Goal: Task Accomplishment & Management: Manage account settings

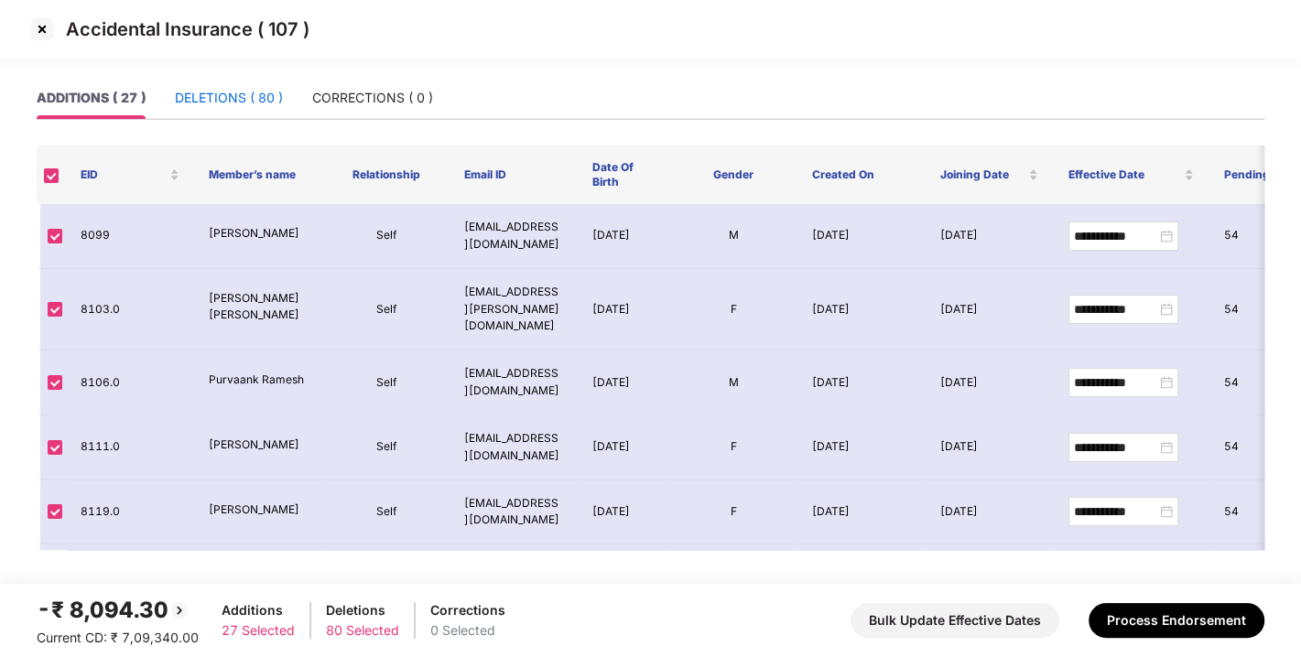
click at [203, 92] on div "DELETIONS ( 80 )" at bounding box center [229, 98] width 108 height 20
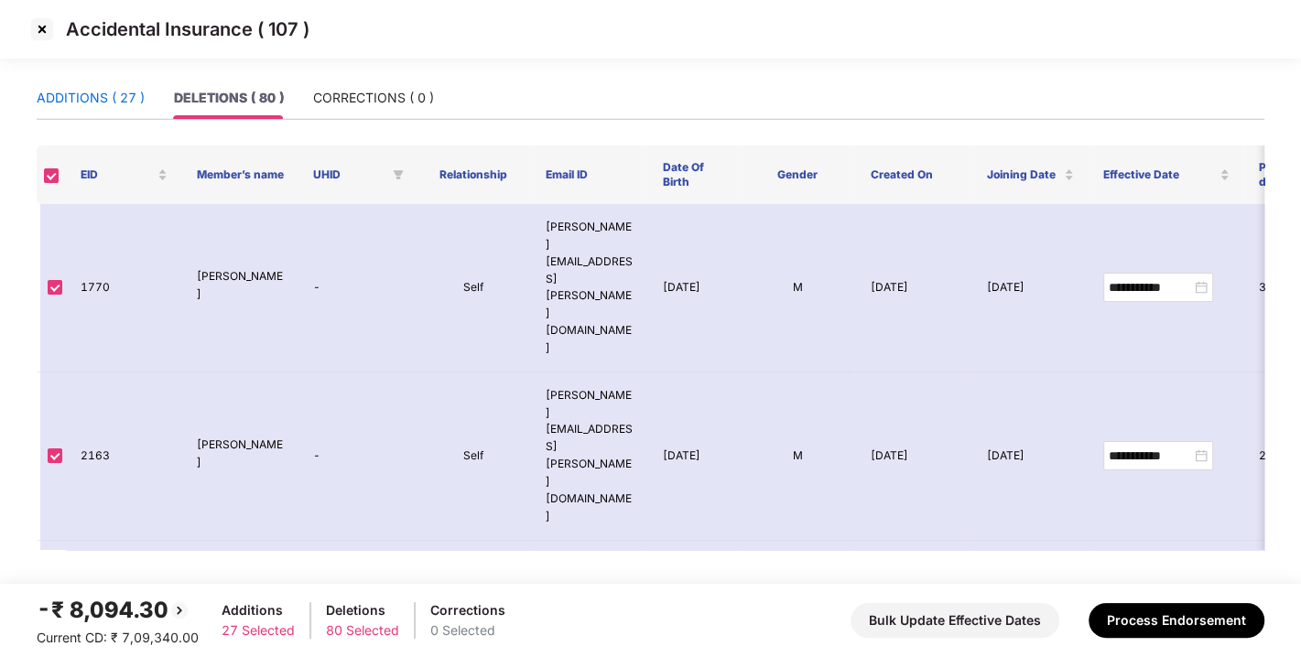
click at [97, 99] on div "ADDITIONS ( 27 )" at bounding box center [91, 98] width 108 height 20
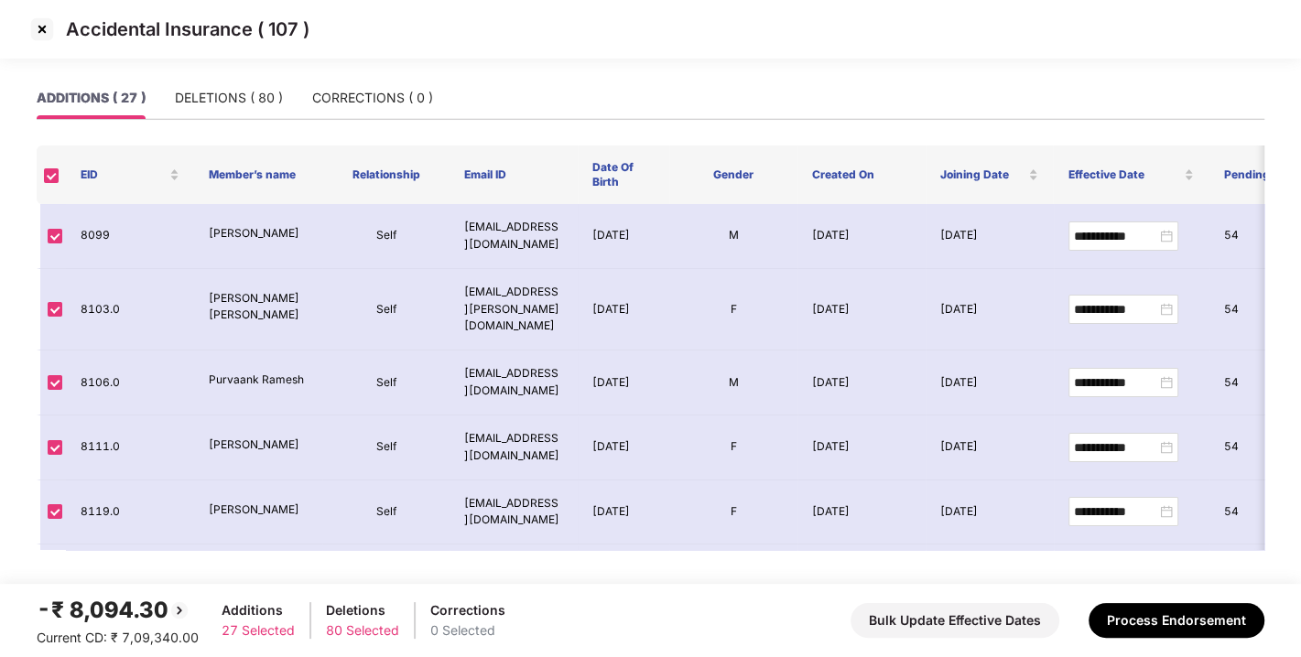
click at [42, 23] on img at bounding box center [41, 29] width 29 height 29
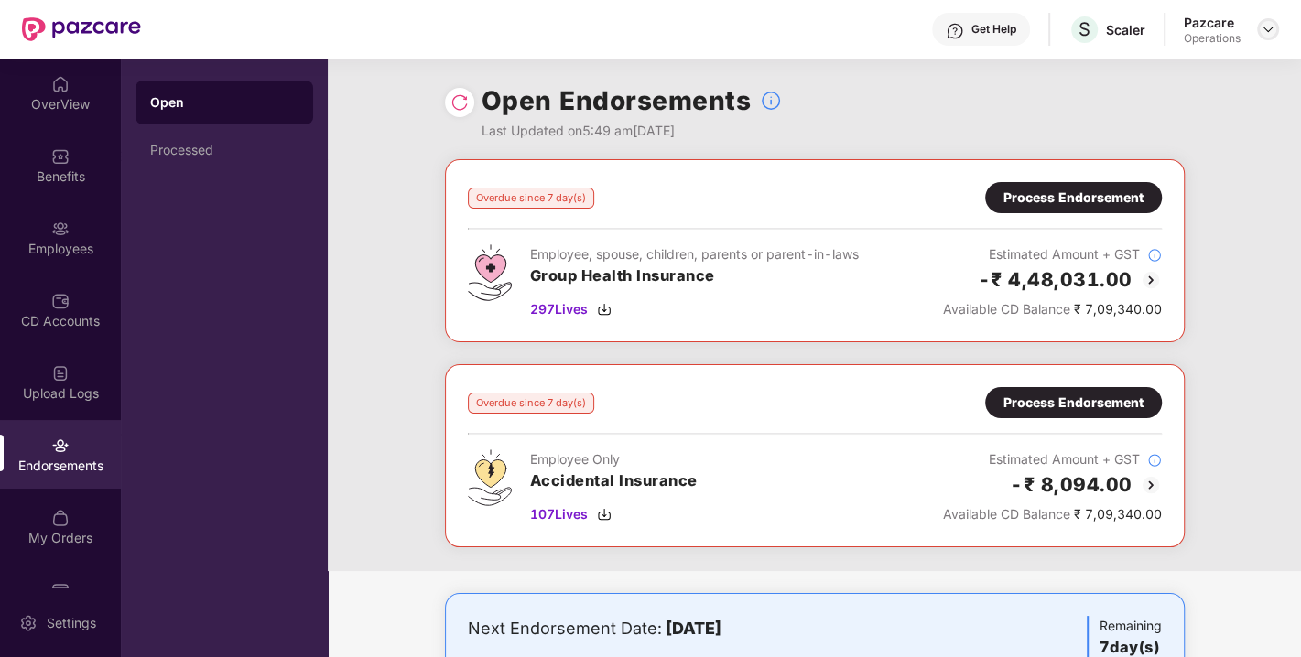
click at [1268, 33] on img at bounding box center [1268, 29] width 15 height 15
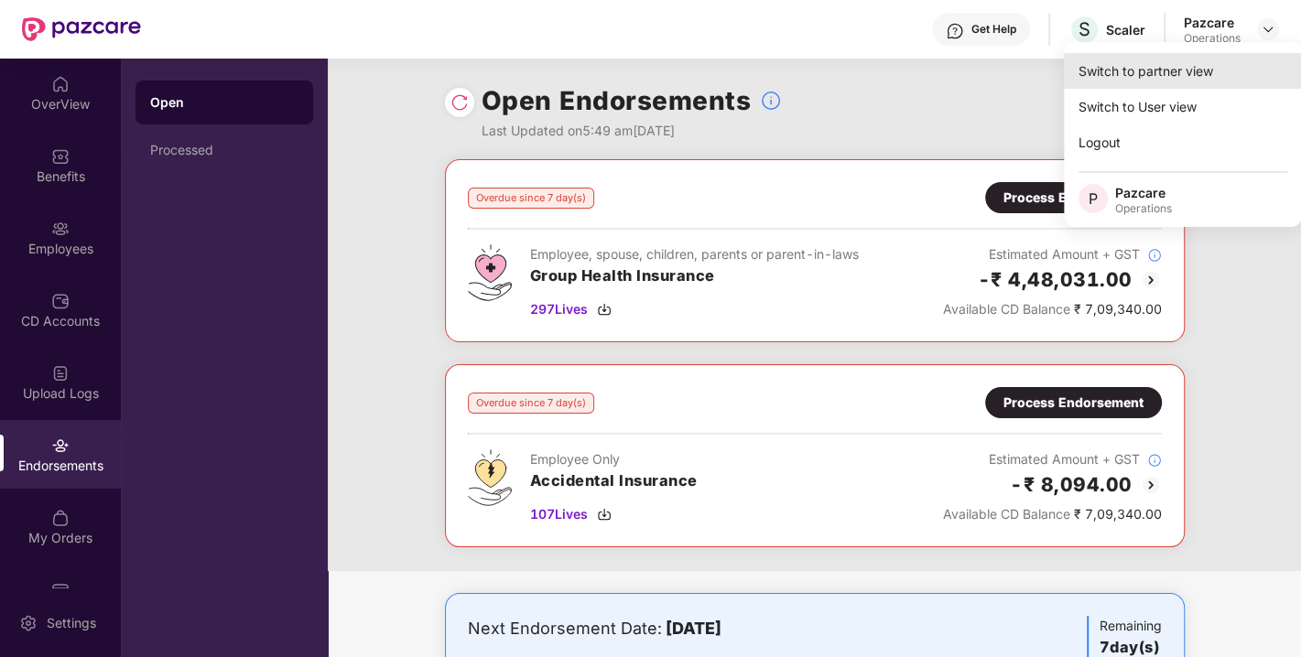
click at [1161, 73] on div "Switch to partner view" at bounding box center [1183, 71] width 238 height 36
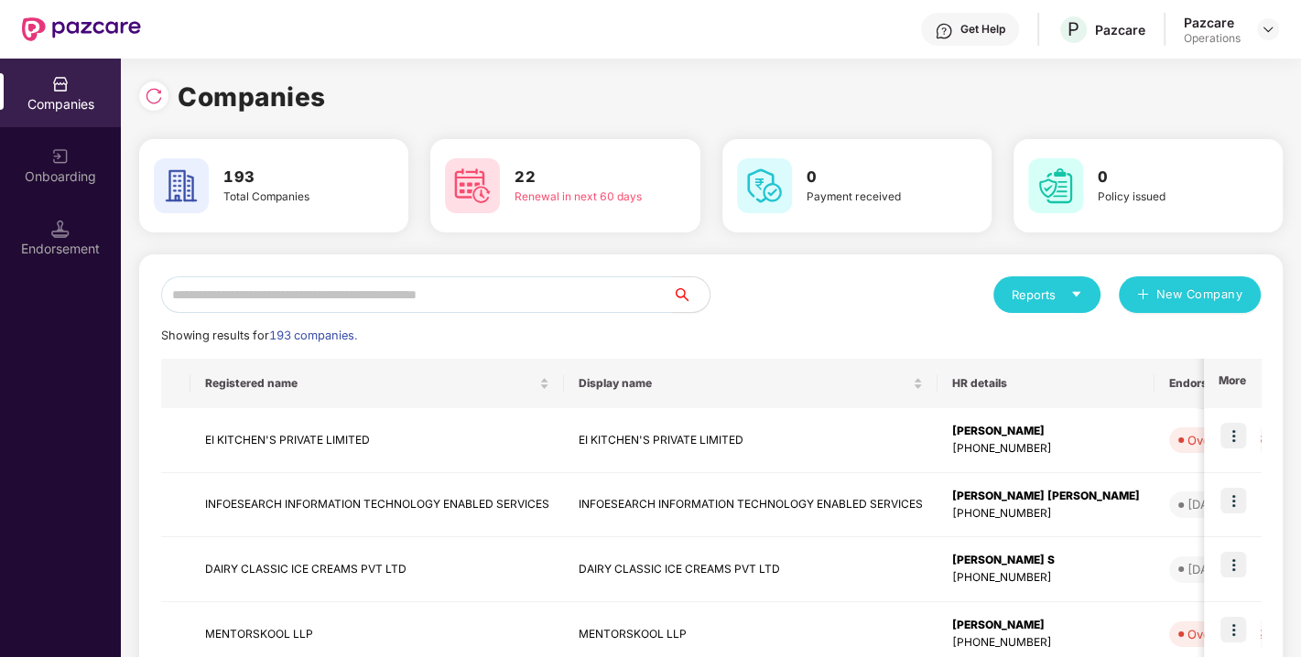
click at [428, 290] on input "text" at bounding box center [417, 294] width 512 height 37
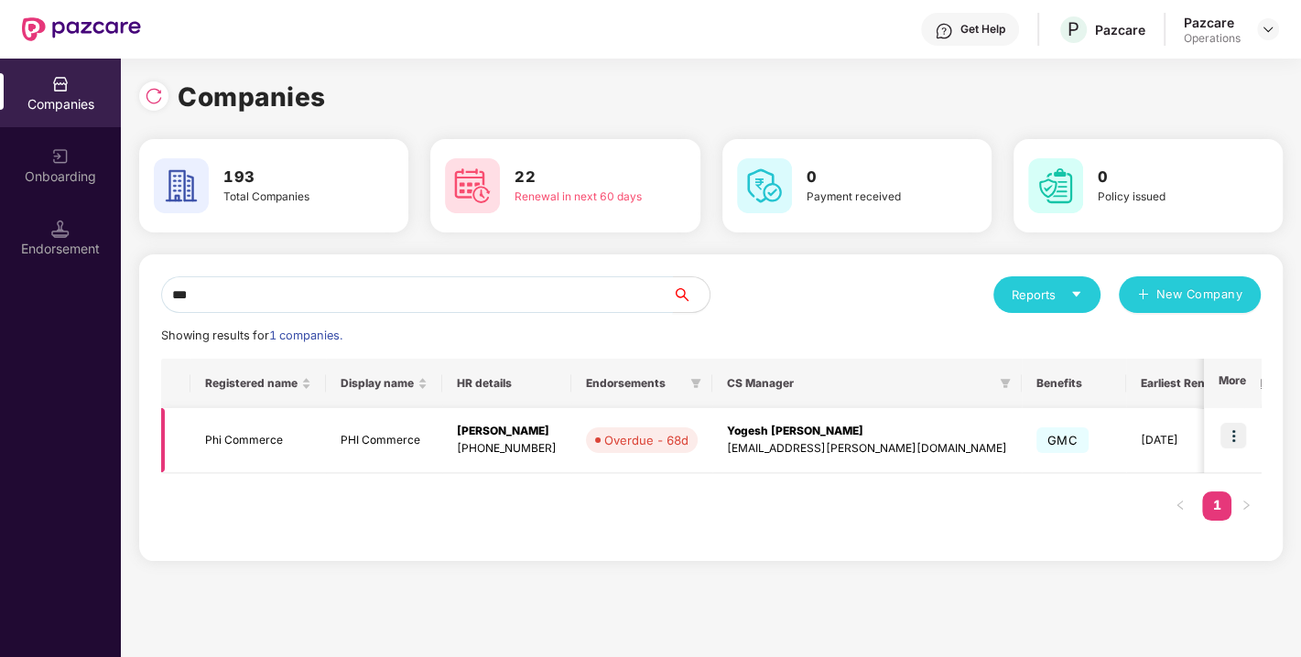
type input "***"
click at [1231, 437] on img at bounding box center [1233, 436] width 26 height 26
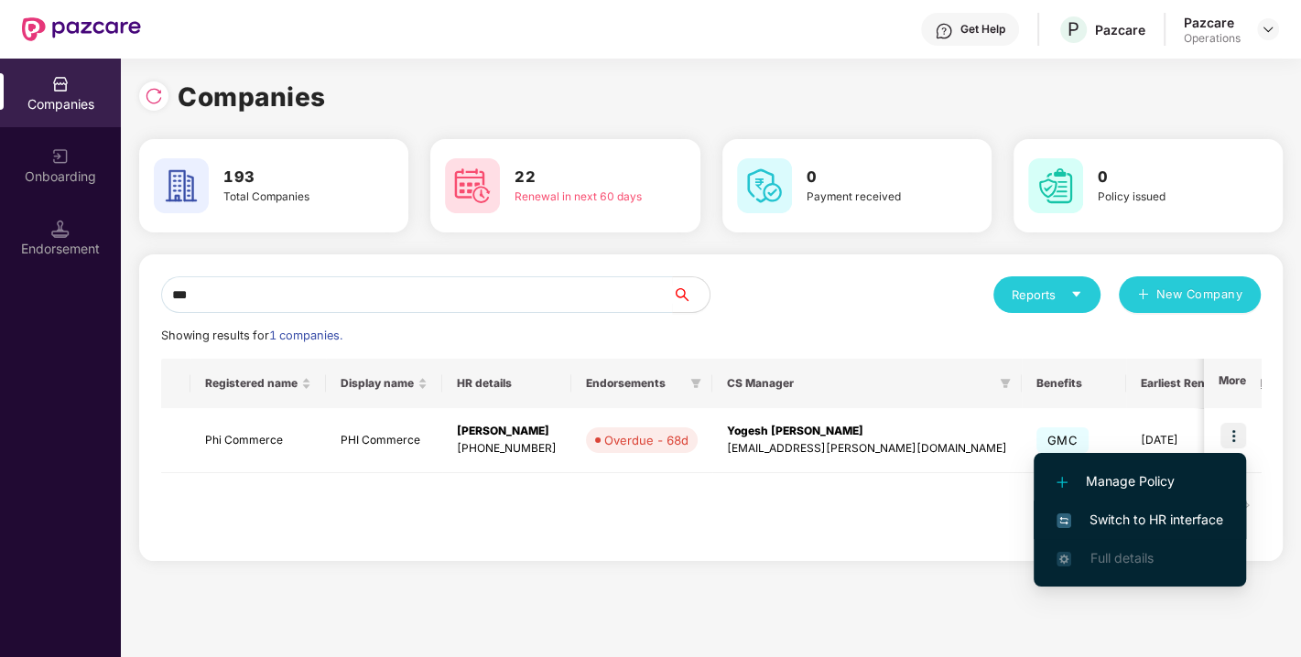
click at [1169, 511] on span "Switch to HR interface" at bounding box center [1139, 520] width 167 height 20
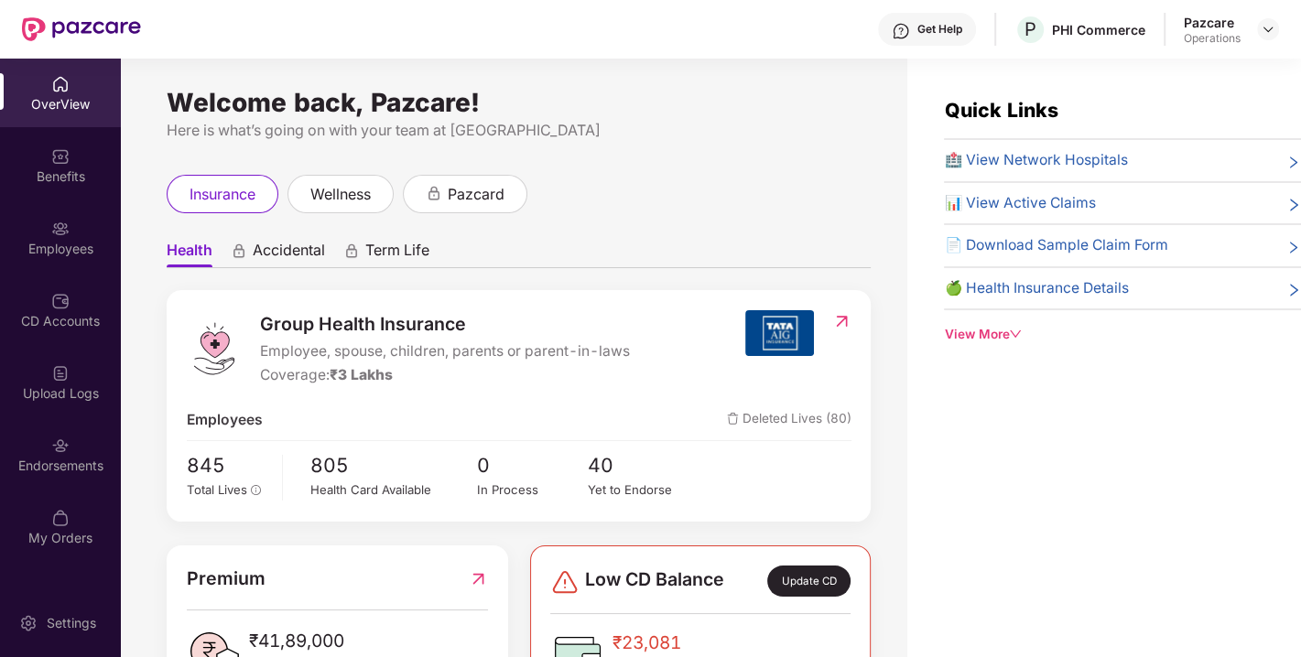
click at [68, 455] on div "Endorsements" at bounding box center [60, 454] width 121 height 69
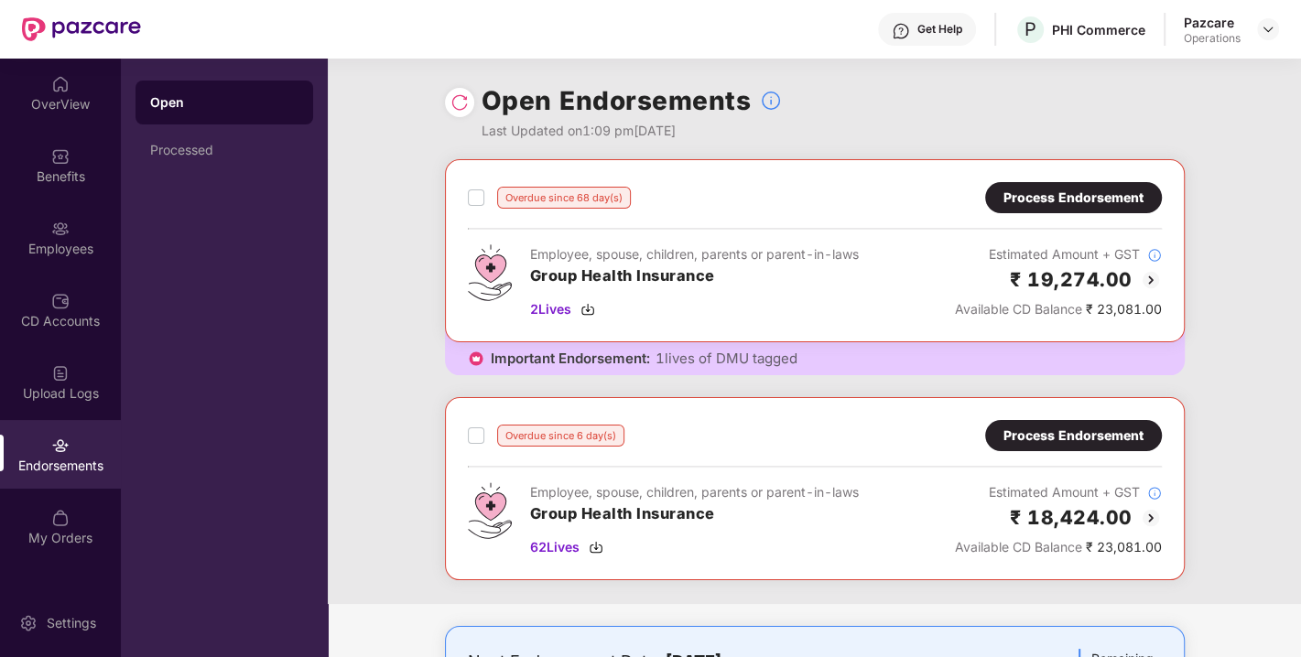
click at [456, 102] on img at bounding box center [459, 102] width 18 height 18
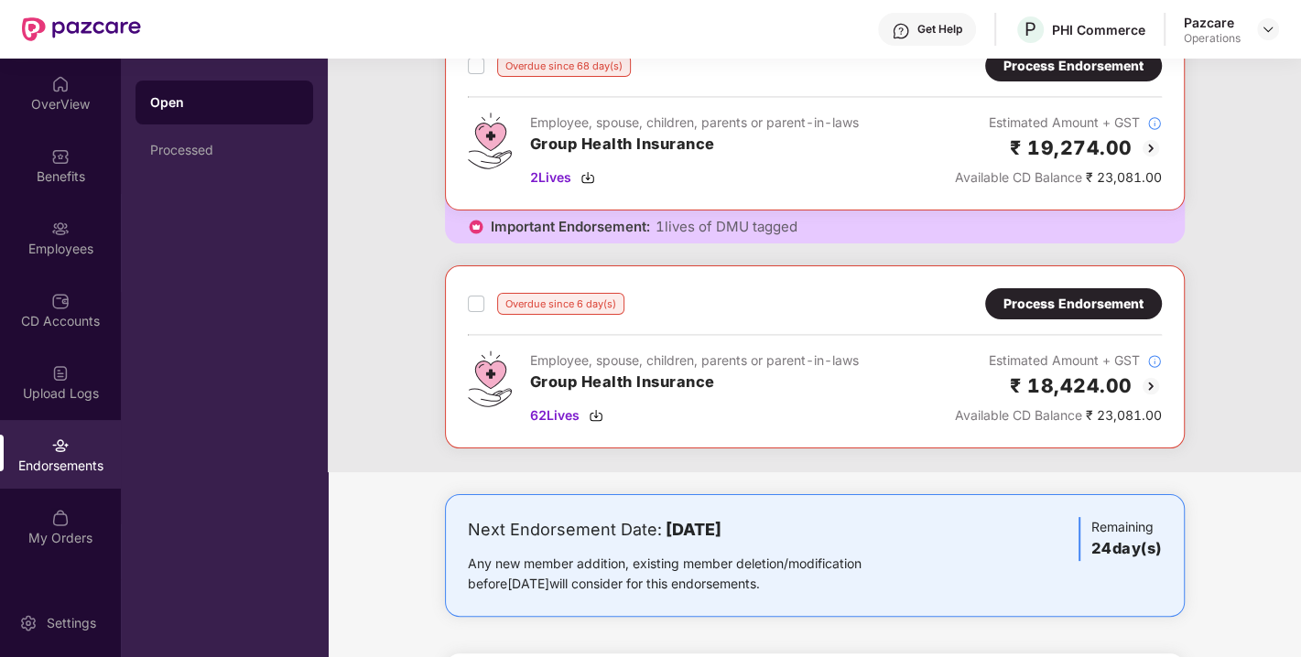
scroll to position [134, 0]
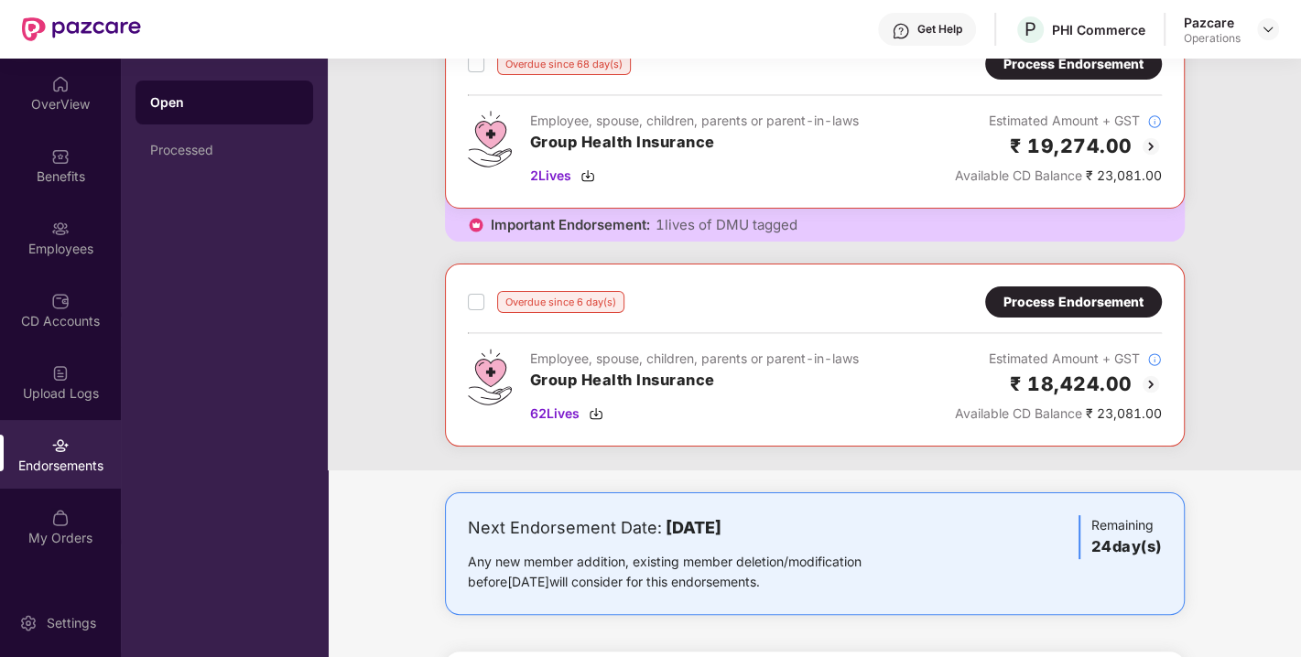
click at [1067, 295] on div "Process Endorsement" at bounding box center [1073, 302] width 140 height 20
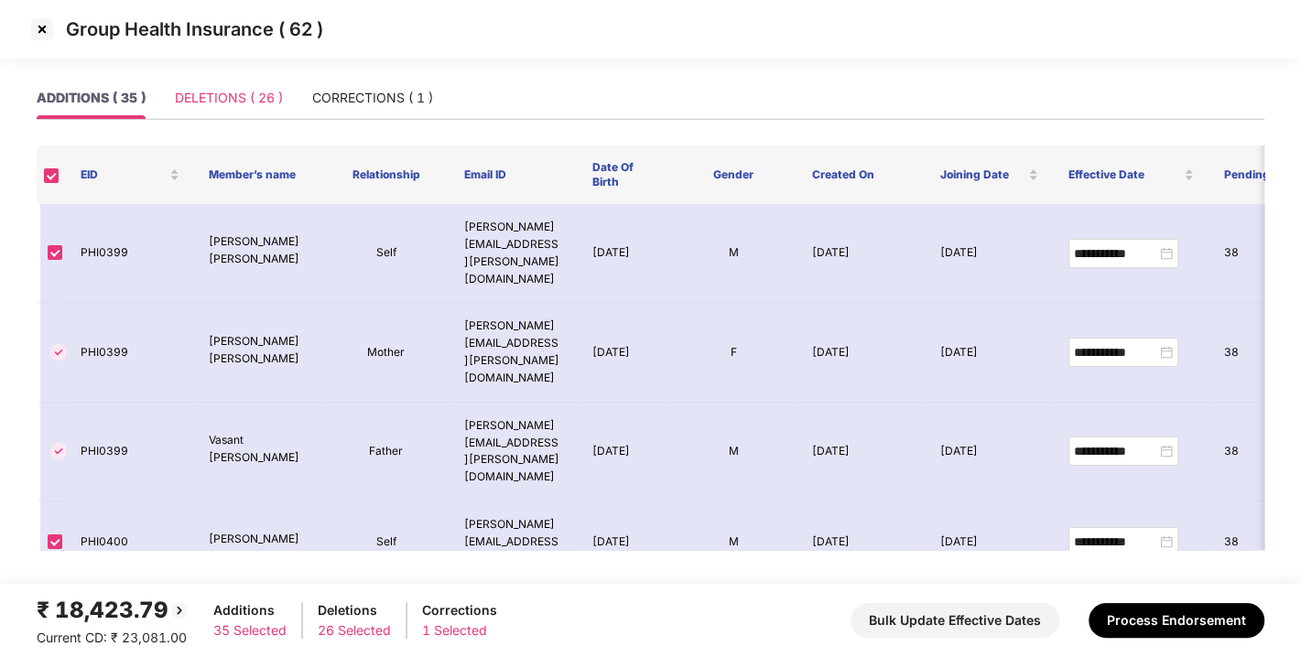
click at [250, 111] on div "DELETIONS ( 26 )" at bounding box center [229, 98] width 108 height 42
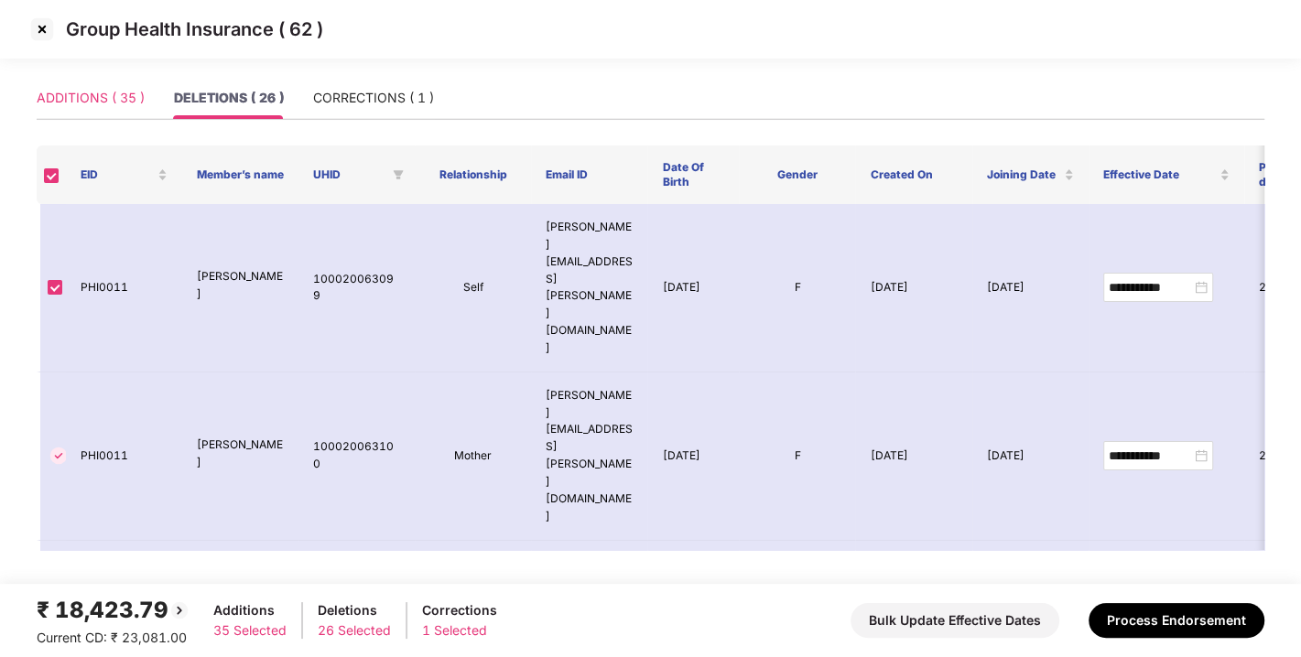
click at [99, 110] on div "ADDITIONS ( 35 )" at bounding box center [91, 98] width 108 height 42
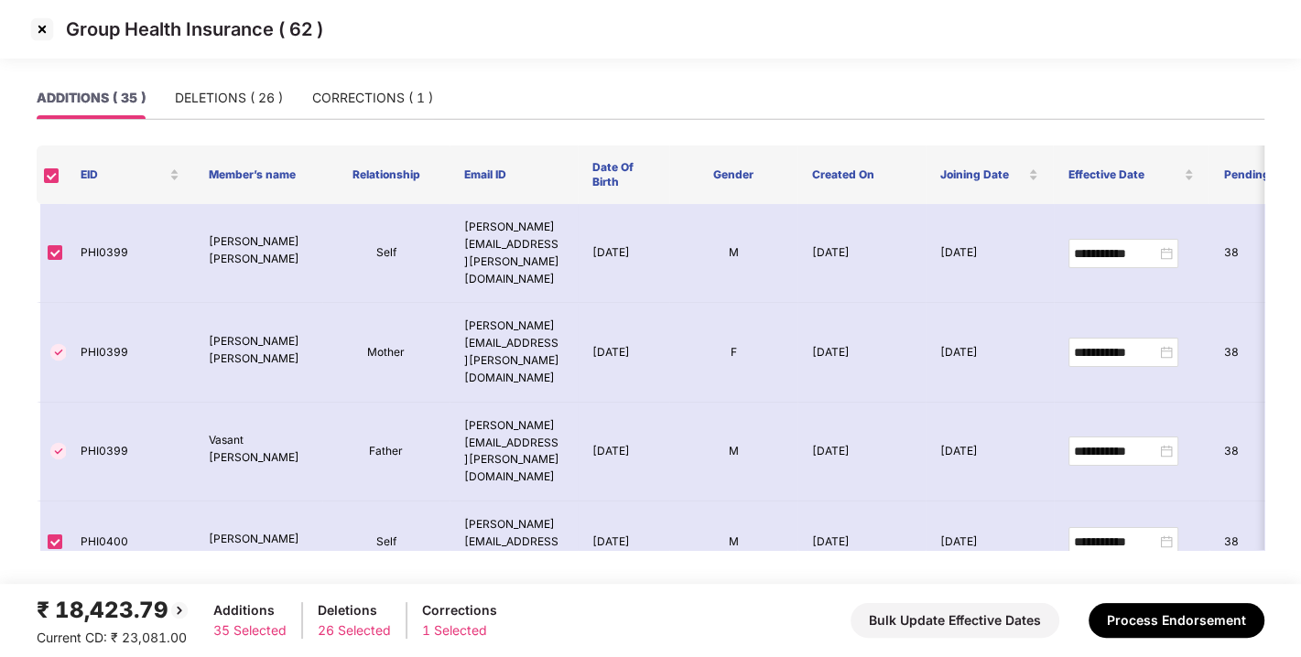
click at [296, 92] on div "ADDITIONS ( 35 ) DELETIONS ( 26 ) CORRECTIONS ( 1 )" at bounding box center [235, 98] width 396 height 42
click at [238, 98] on div "DELETIONS ( 26 )" at bounding box center [229, 98] width 108 height 20
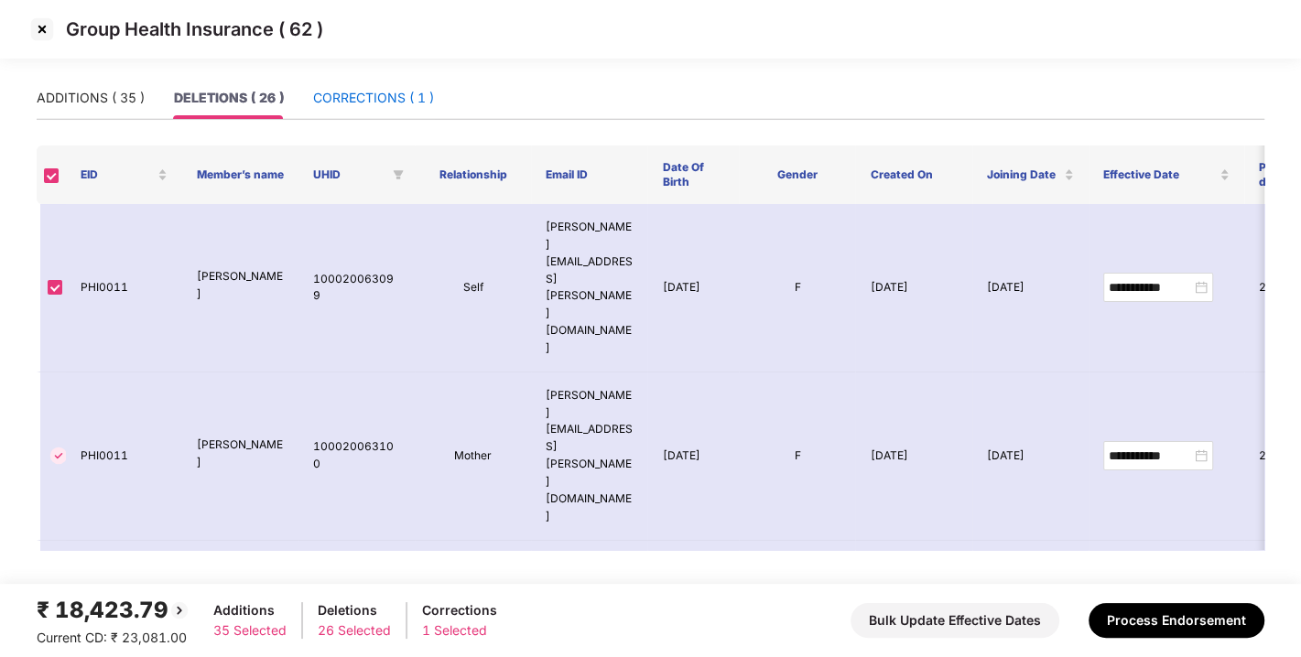
click at [360, 94] on div "CORRECTIONS ( 1 )" at bounding box center [373, 98] width 121 height 20
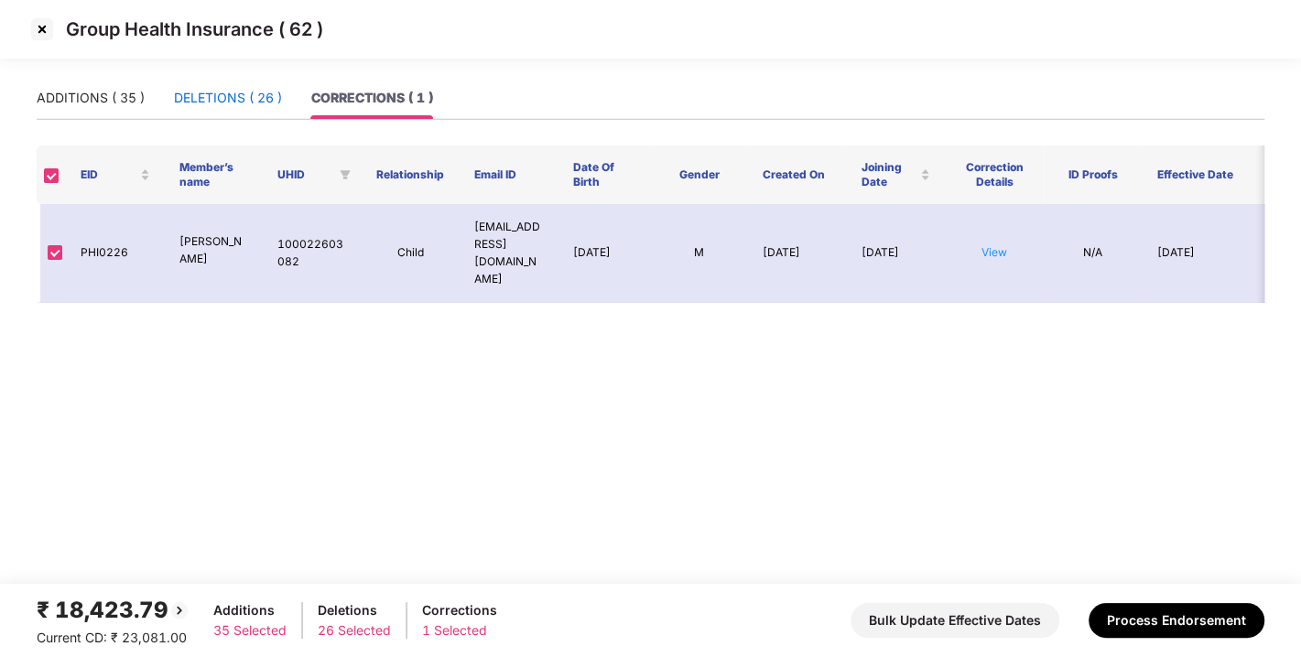
click at [207, 94] on div "DELETIONS ( 26 )" at bounding box center [228, 98] width 108 height 20
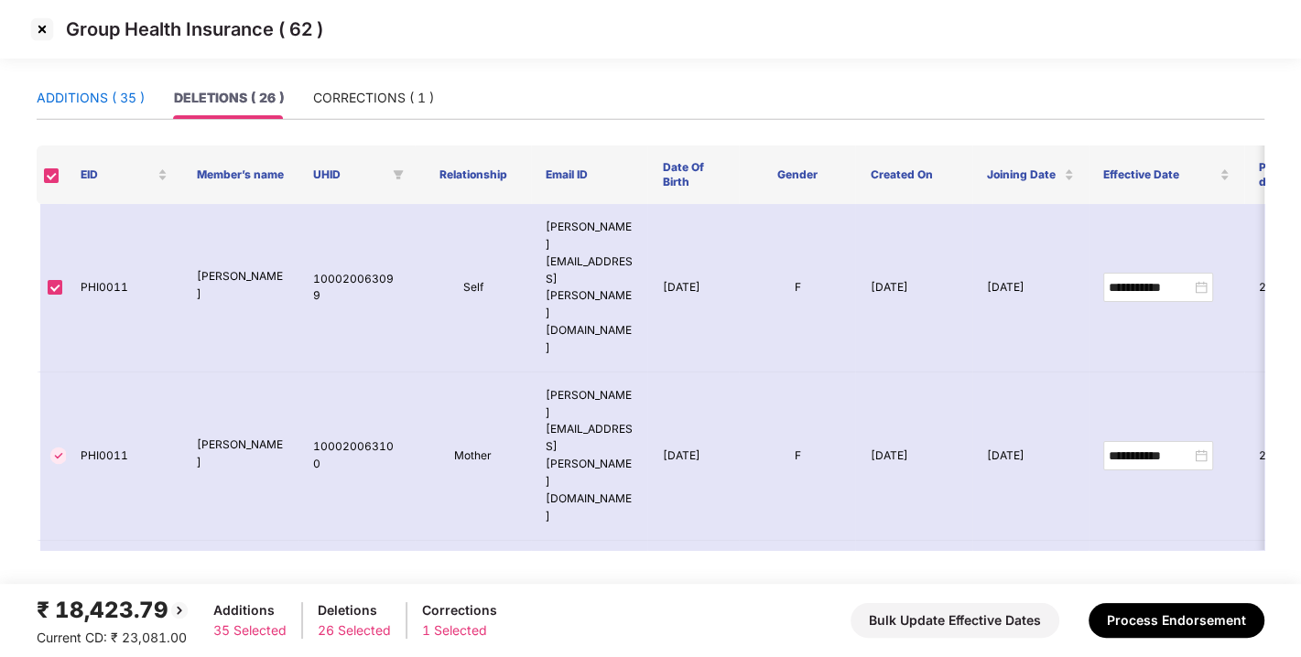
click at [86, 96] on div "ADDITIONS ( 35 )" at bounding box center [91, 98] width 108 height 20
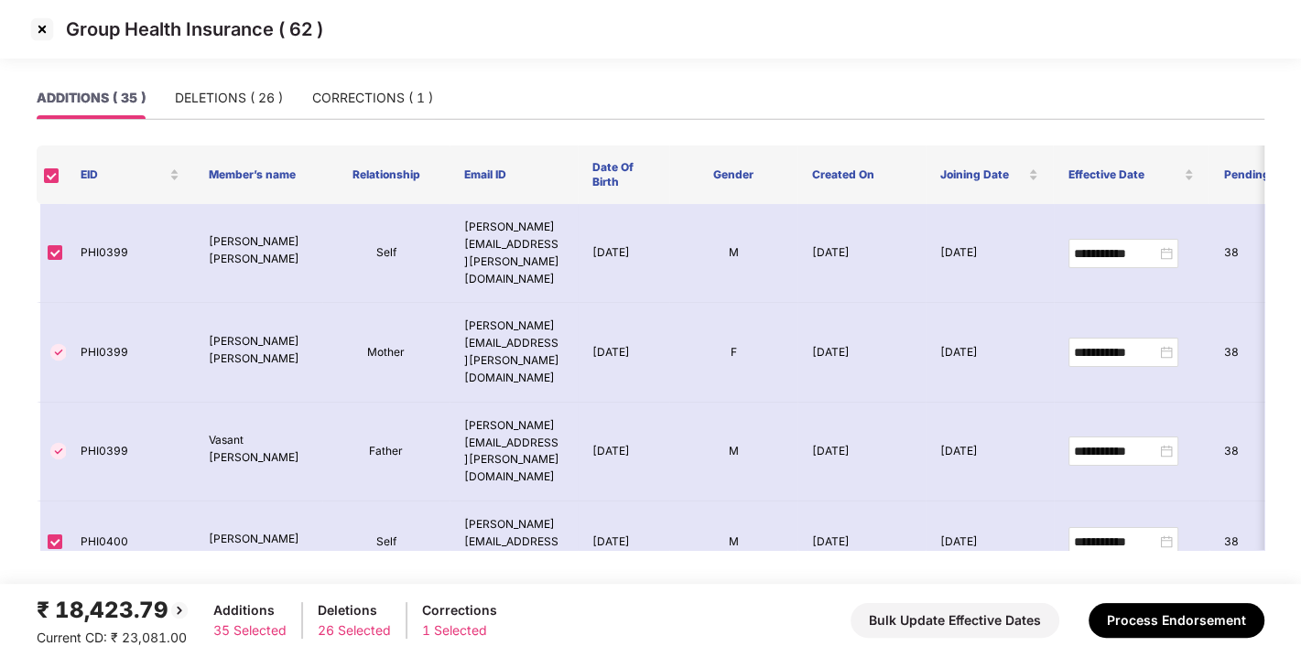
click at [38, 26] on img at bounding box center [41, 29] width 29 height 29
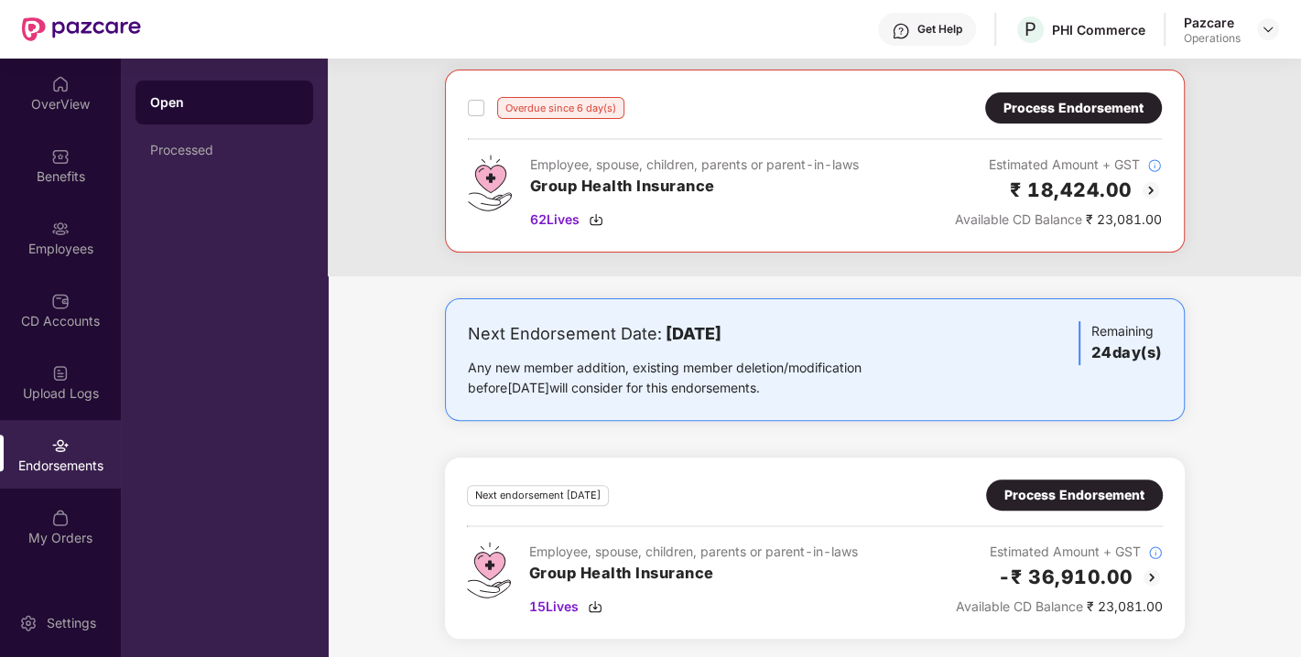
scroll to position [0, 0]
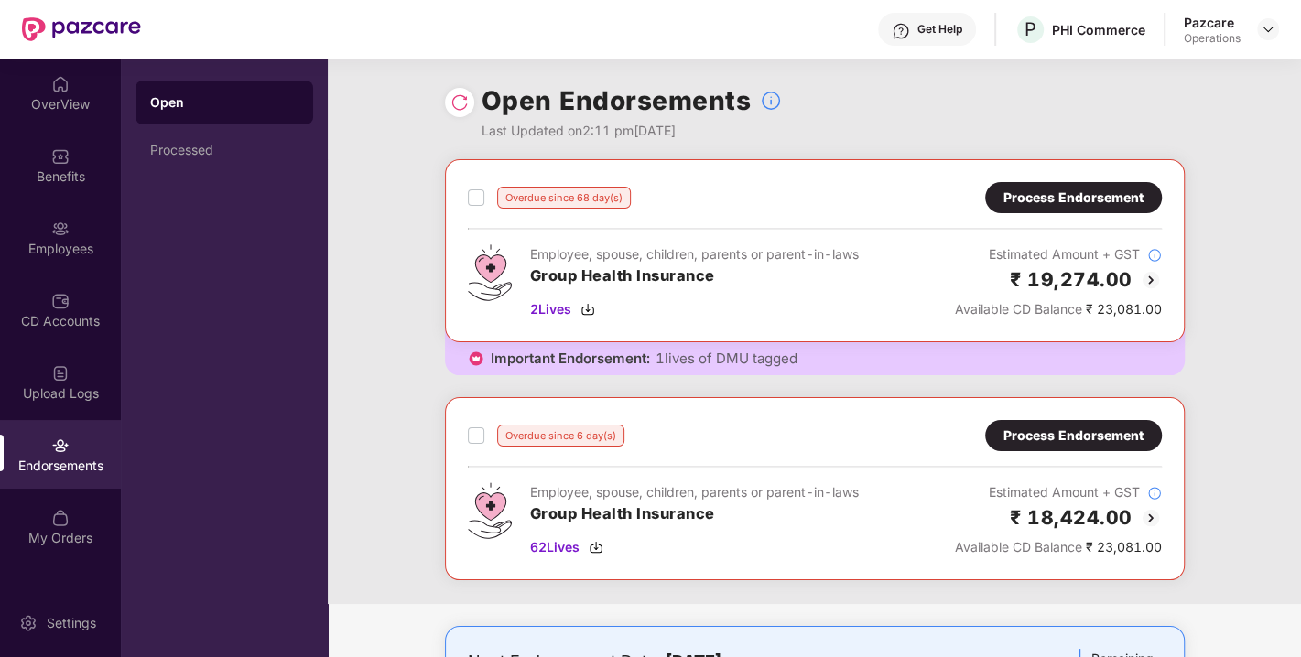
click at [451, 101] on img at bounding box center [459, 102] width 18 height 18
click at [1070, 196] on div "Process Endorsement" at bounding box center [1073, 198] width 140 height 20
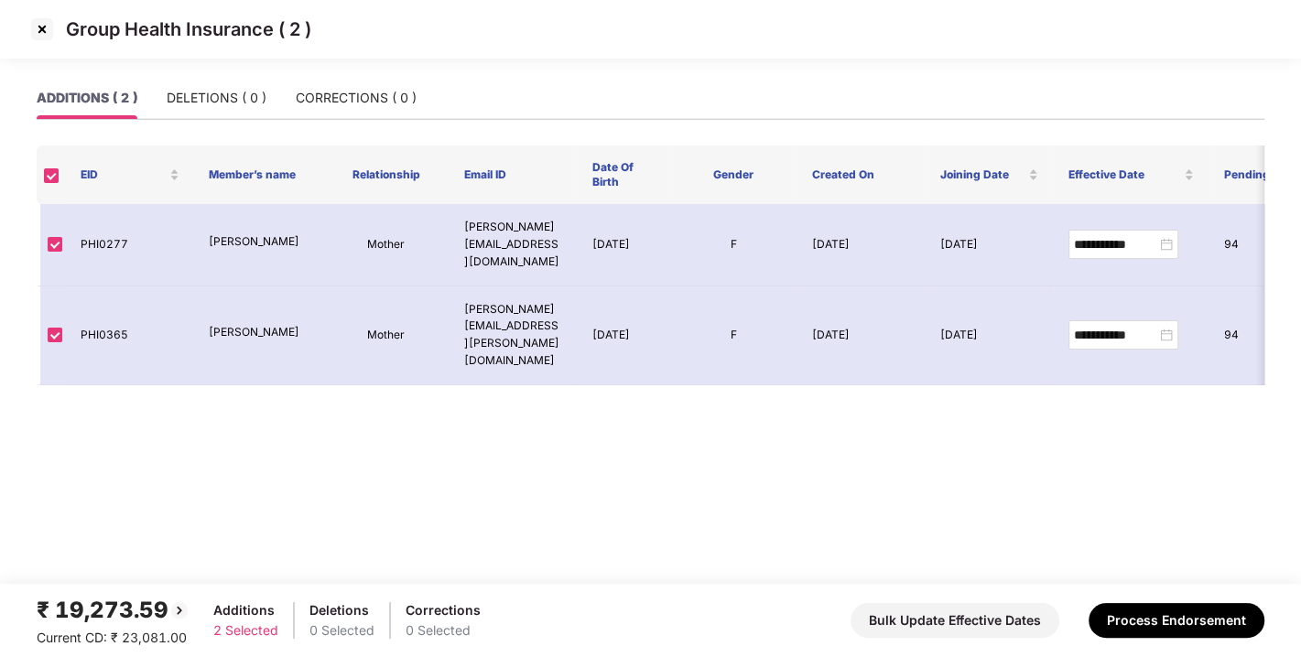
click at [46, 32] on img at bounding box center [41, 29] width 29 height 29
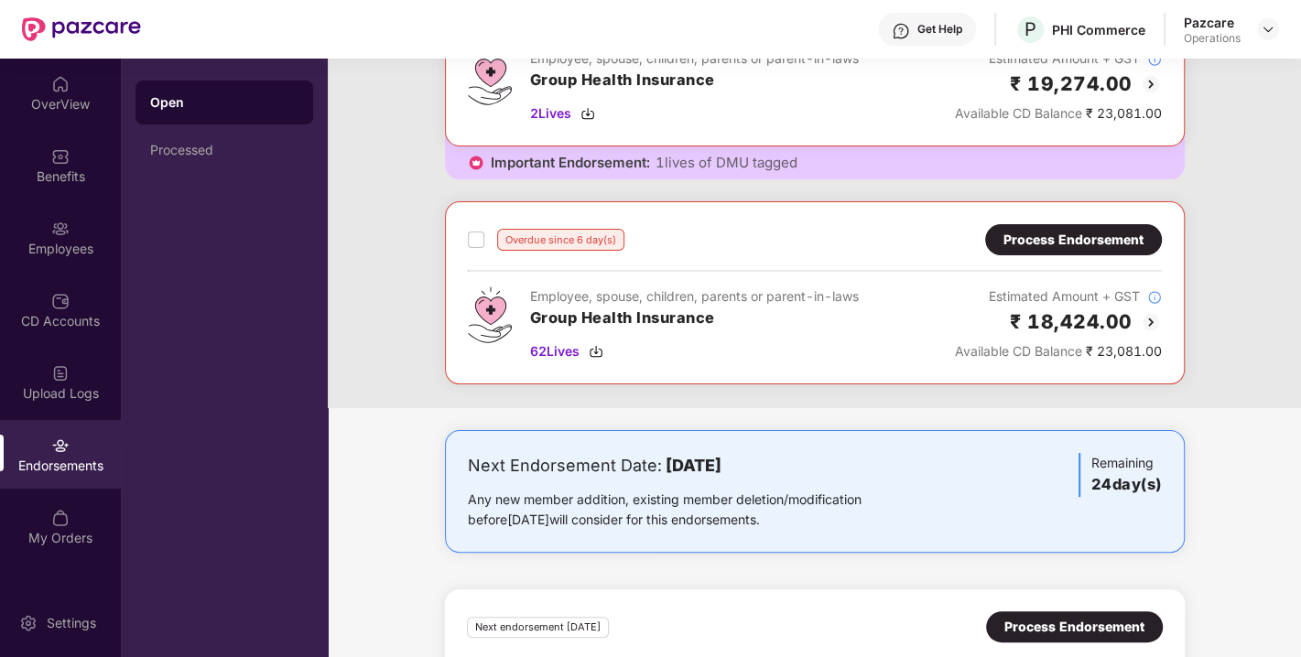
scroll to position [197, 0]
click at [1041, 245] on div "Process Endorsement" at bounding box center [1073, 239] width 140 height 20
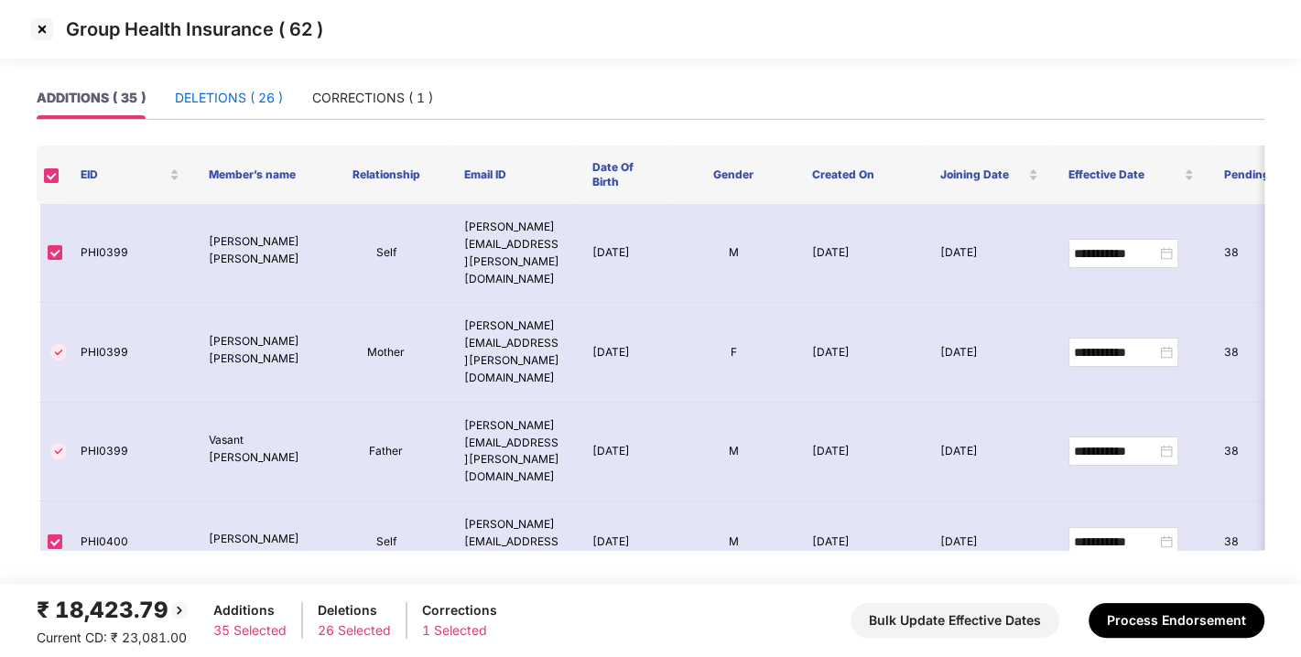
click at [220, 92] on div "DELETIONS ( 26 )" at bounding box center [229, 98] width 108 height 20
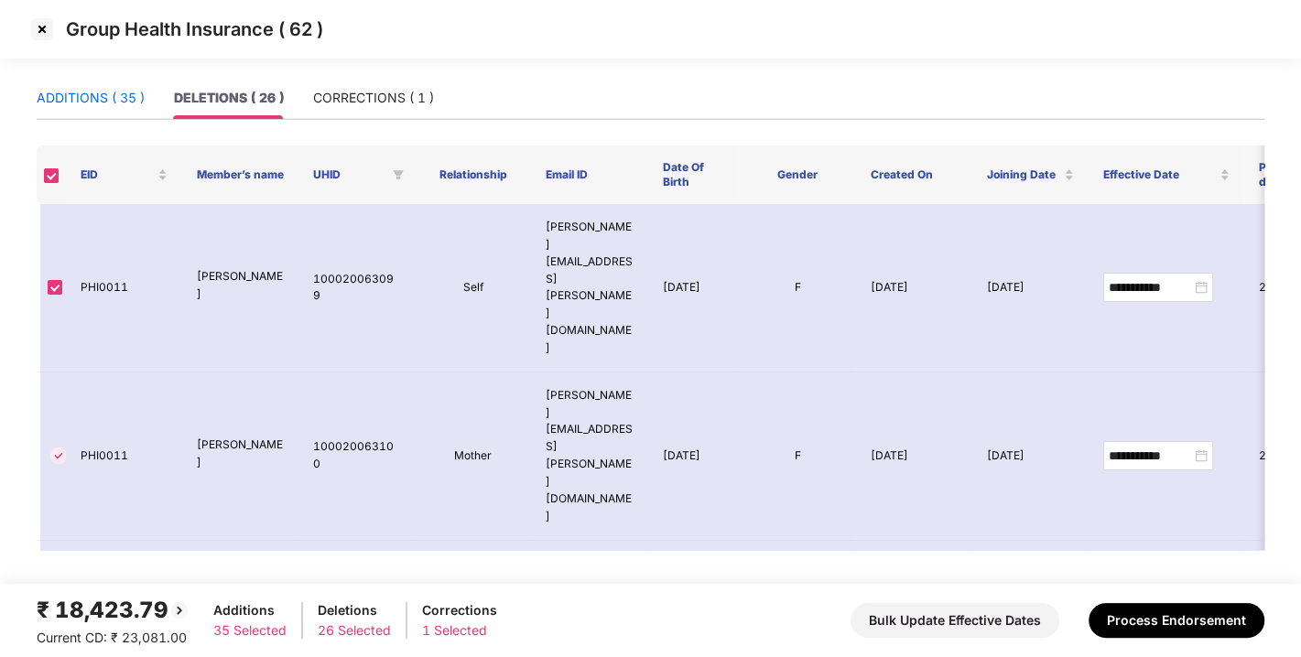
click at [94, 93] on div "ADDITIONS ( 35 )" at bounding box center [91, 98] width 108 height 20
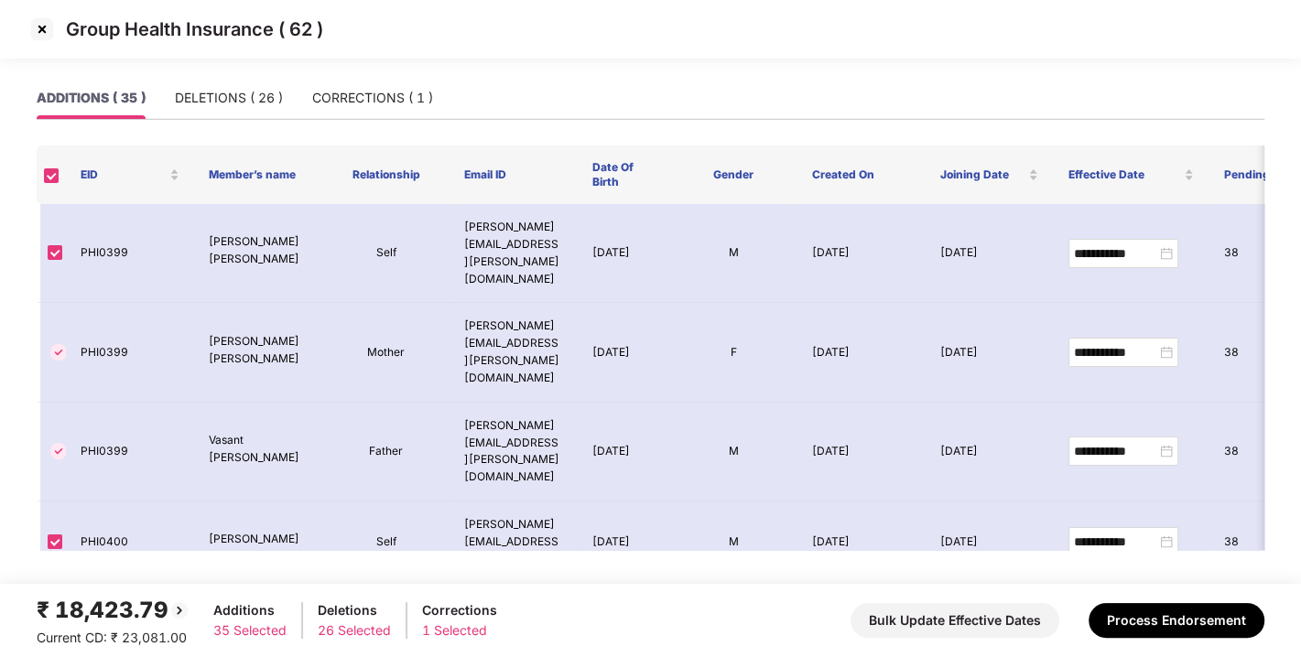
click at [38, 31] on img at bounding box center [41, 29] width 29 height 29
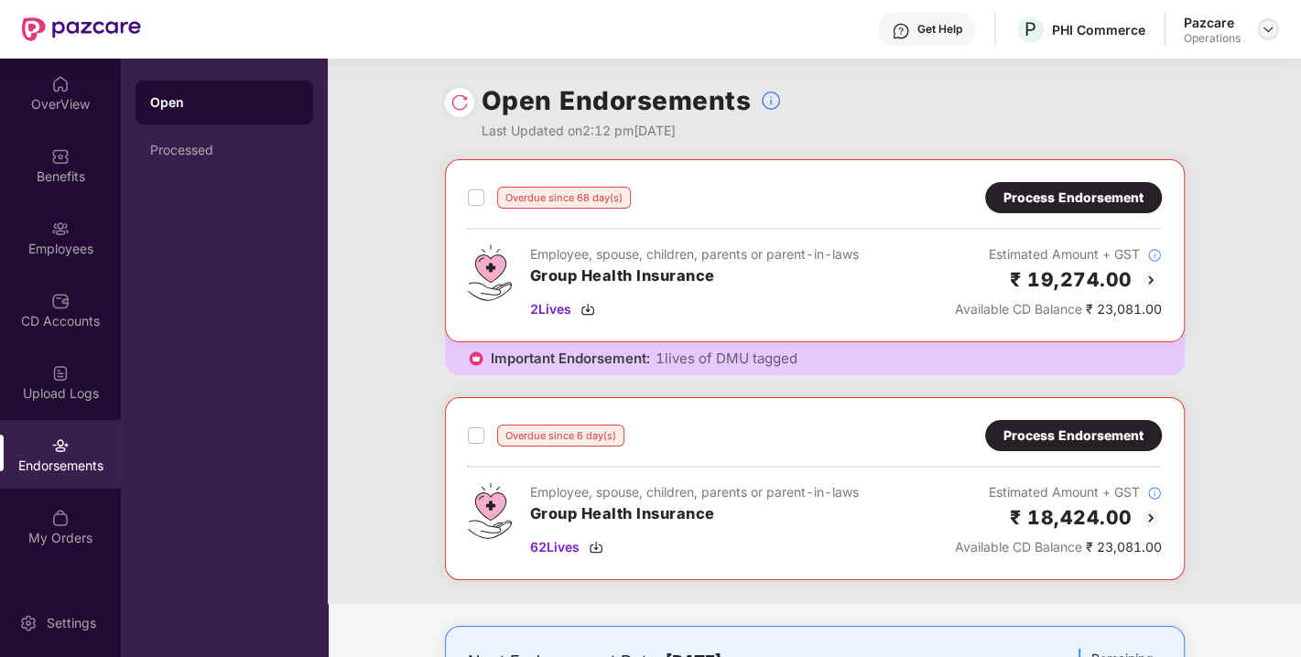
click at [1276, 26] on div at bounding box center [1268, 29] width 22 height 22
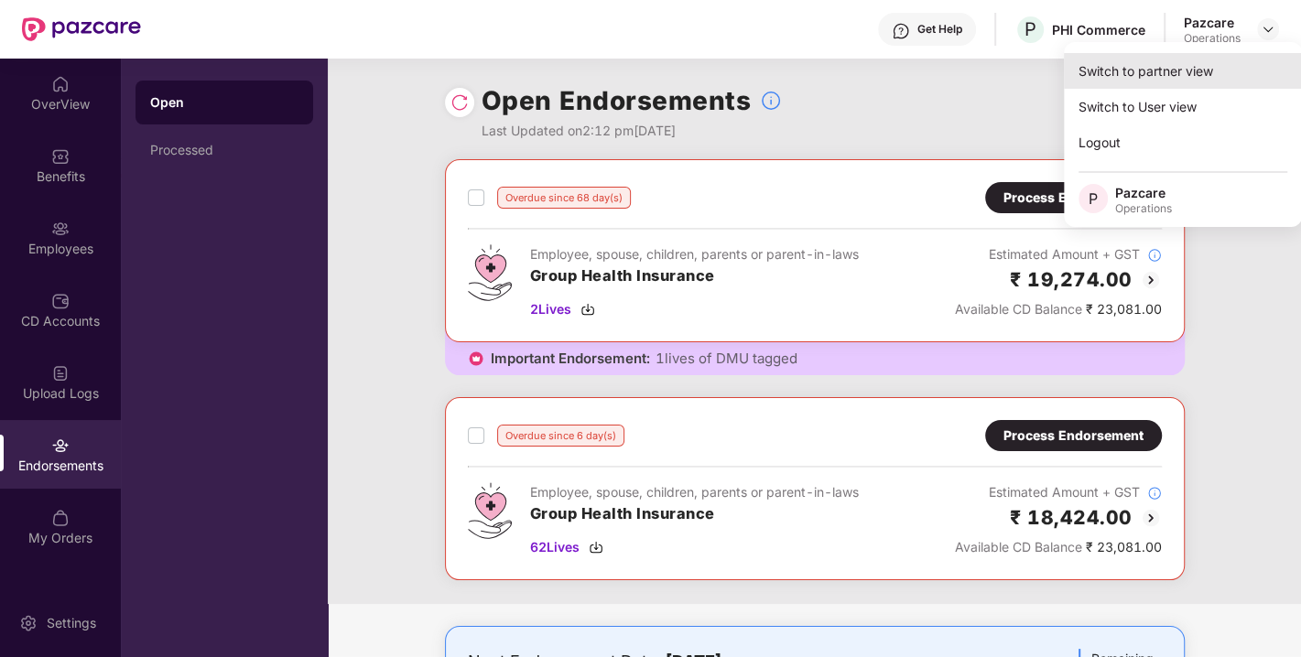
click at [1174, 67] on div "Switch to partner view" at bounding box center [1183, 71] width 238 height 36
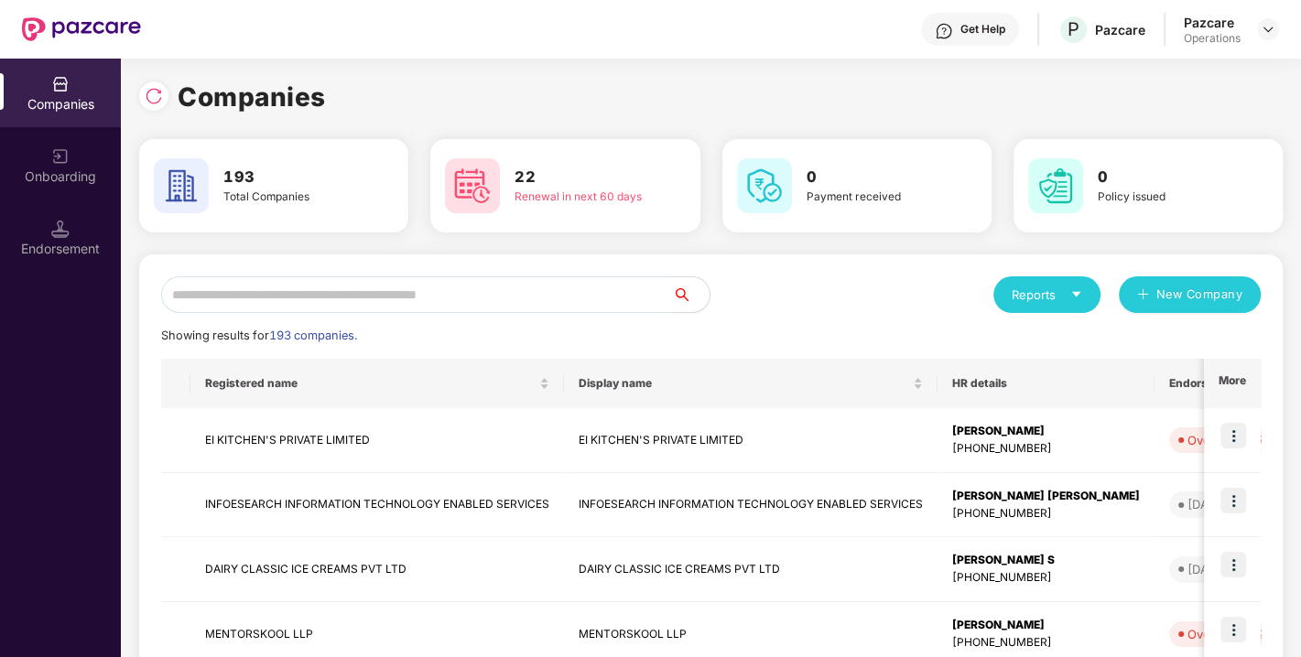
click at [439, 287] on input "text" at bounding box center [417, 294] width 512 height 37
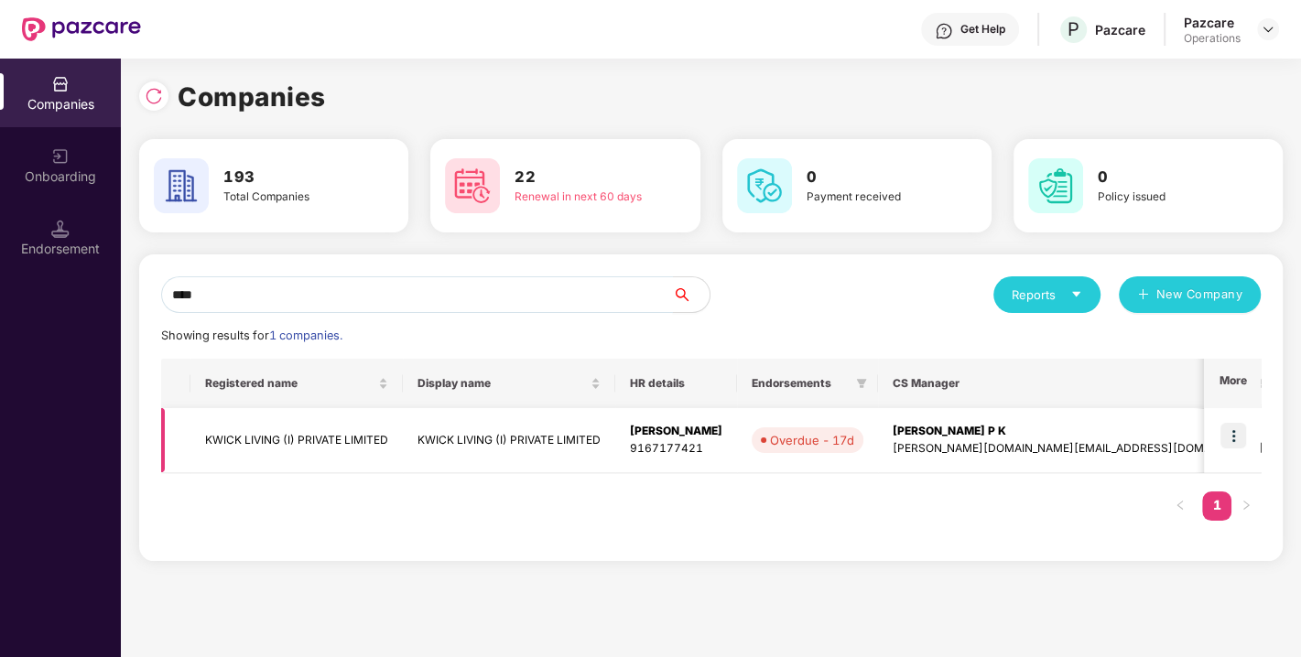
type input "****"
click at [1242, 428] on img at bounding box center [1233, 436] width 26 height 26
click at [297, 451] on td "KWICK LIVING (I) PRIVATE LIMITED" at bounding box center [296, 440] width 212 height 65
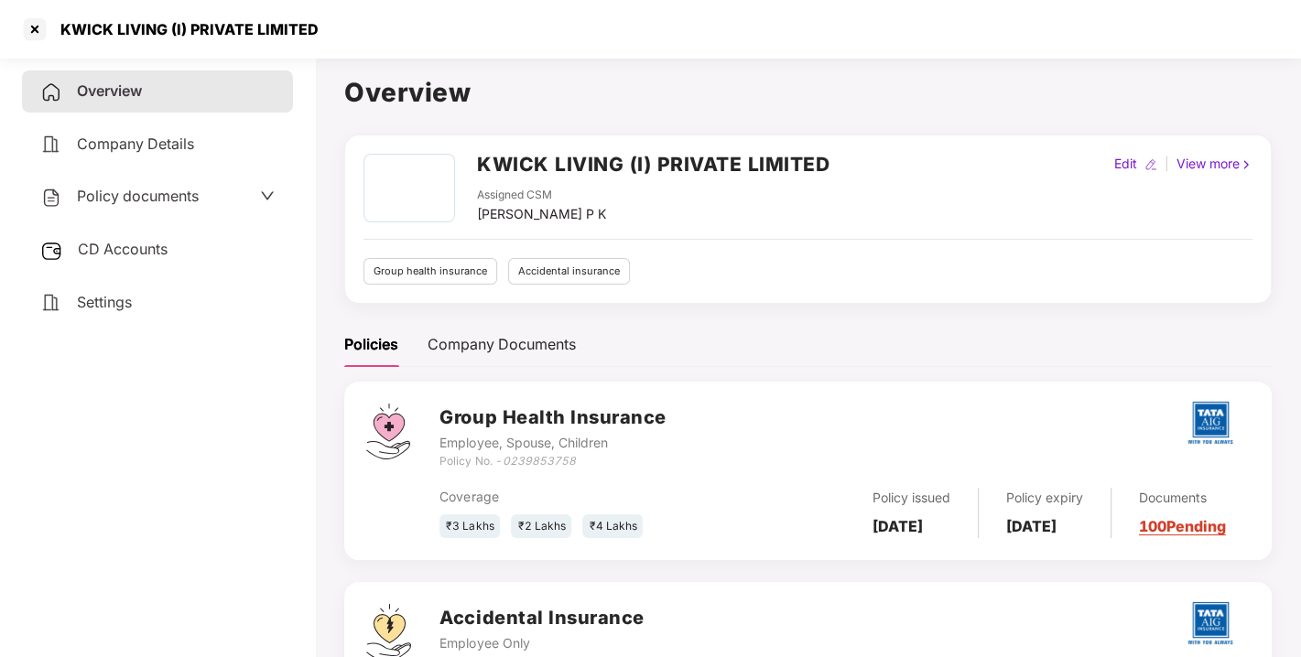
click at [150, 243] on span "CD Accounts" at bounding box center [123, 249] width 90 height 18
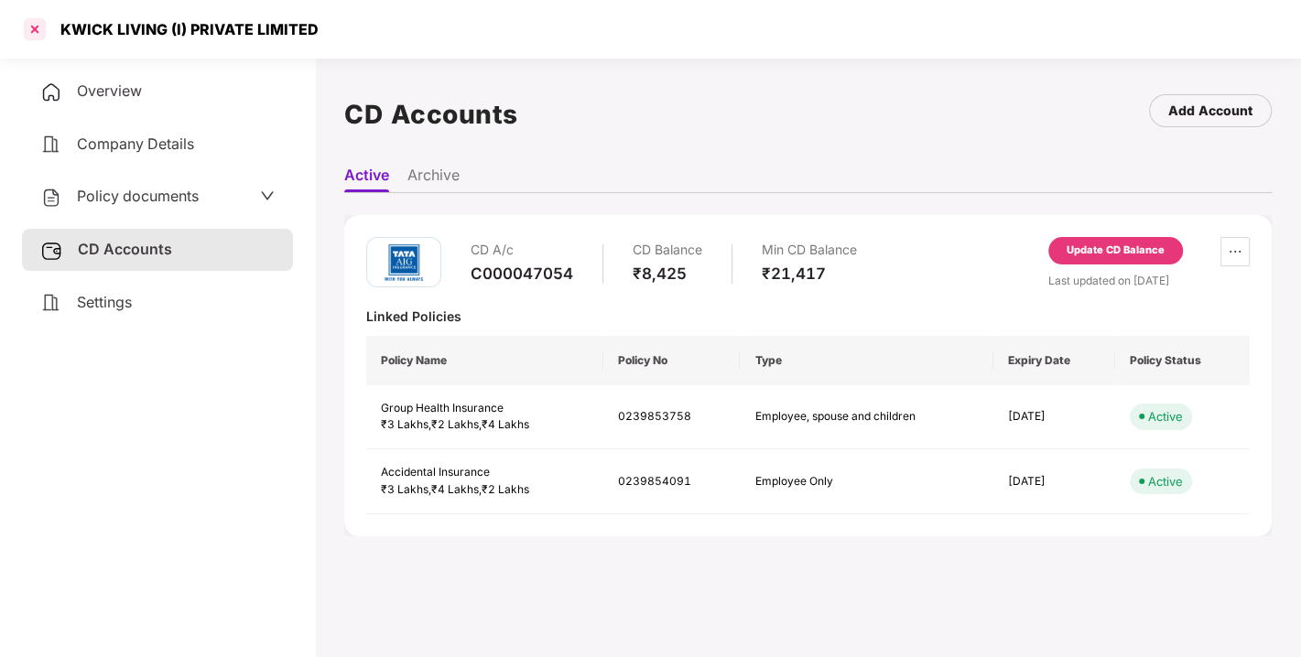
click at [34, 38] on div at bounding box center [34, 29] width 29 height 29
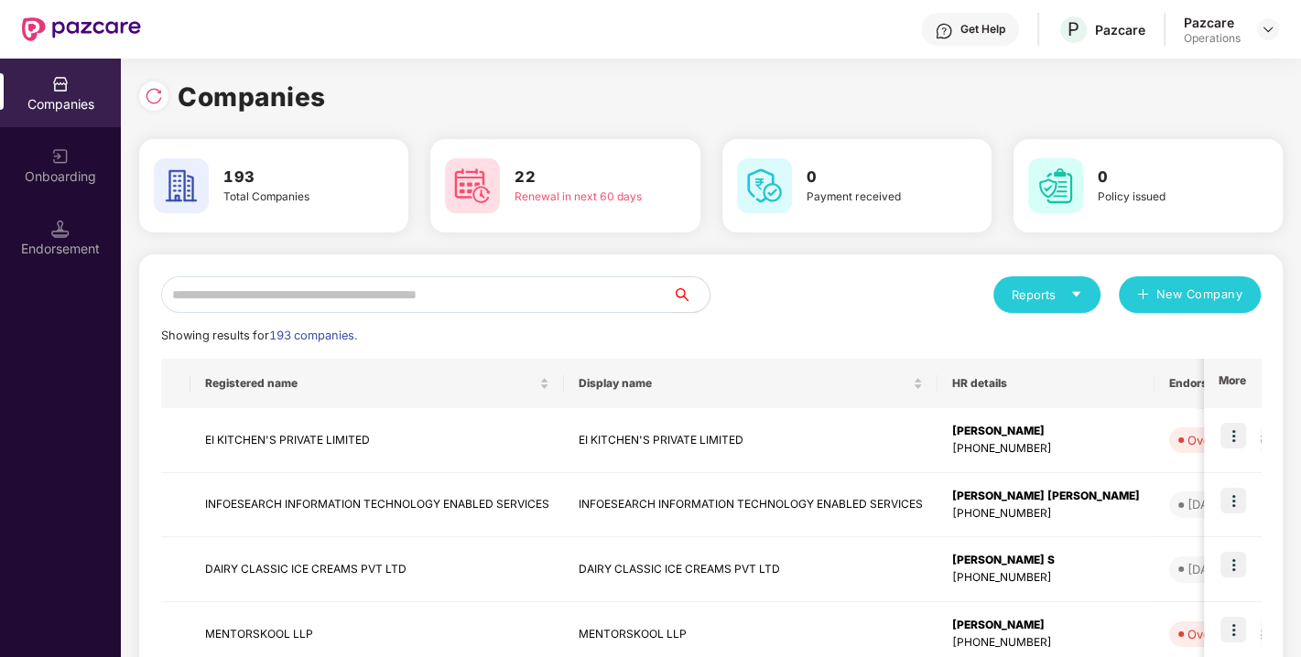
click at [411, 295] on input "text" at bounding box center [417, 294] width 512 height 37
click at [358, 291] on input "text" at bounding box center [417, 294] width 512 height 37
click at [321, 293] on input "text" at bounding box center [417, 294] width 512 height 37
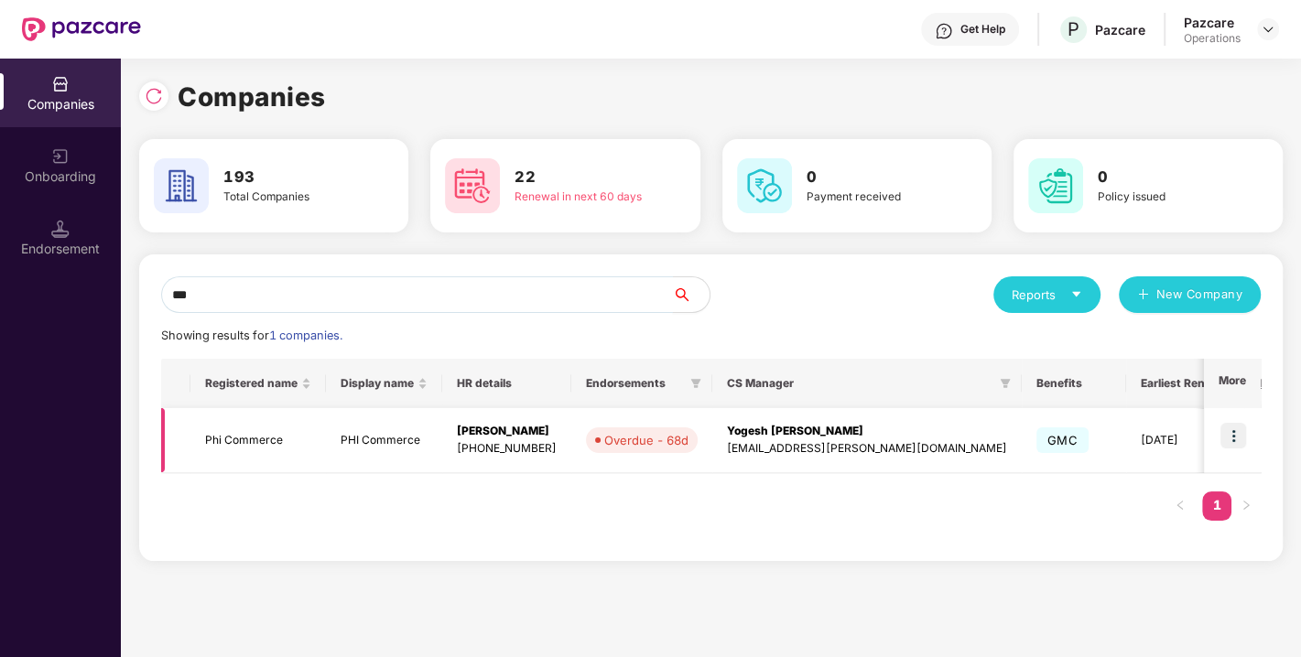
type input "***"
click at [1239, 439] on img at bounding box center [1233, 436] width 26 height 26
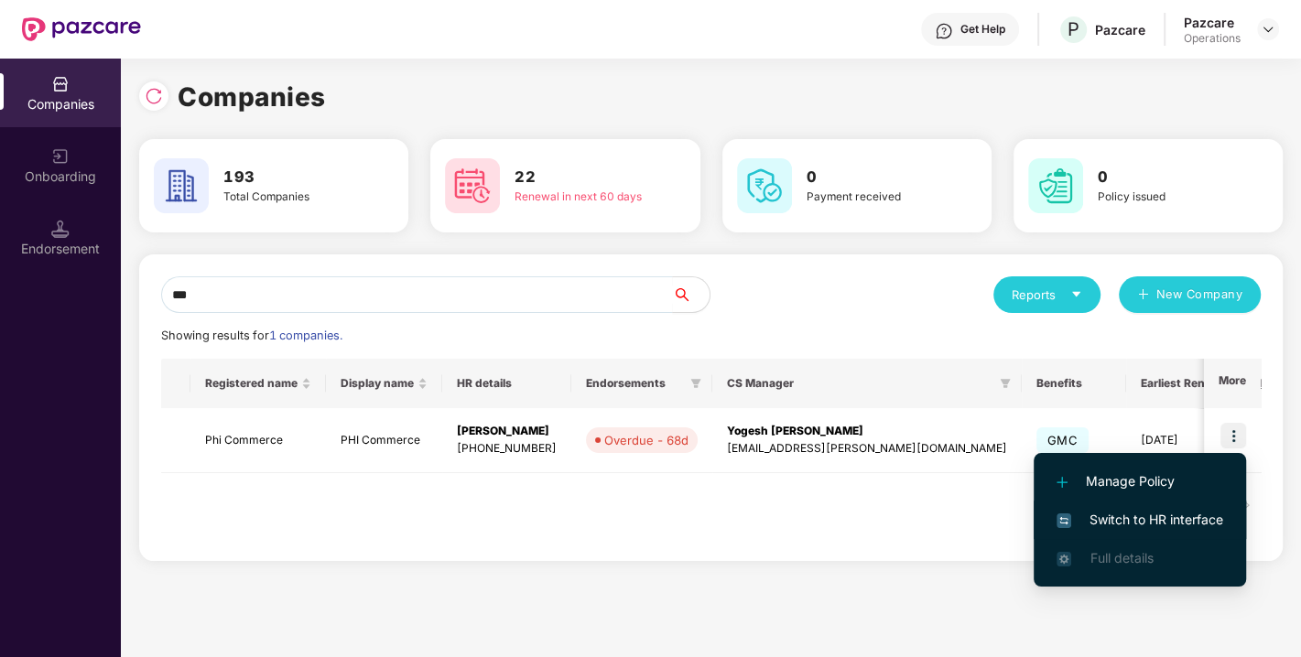
click at [1146, 510] on span "Switch to HR interface" at bounding box center [1139, 520] width 167 height 20
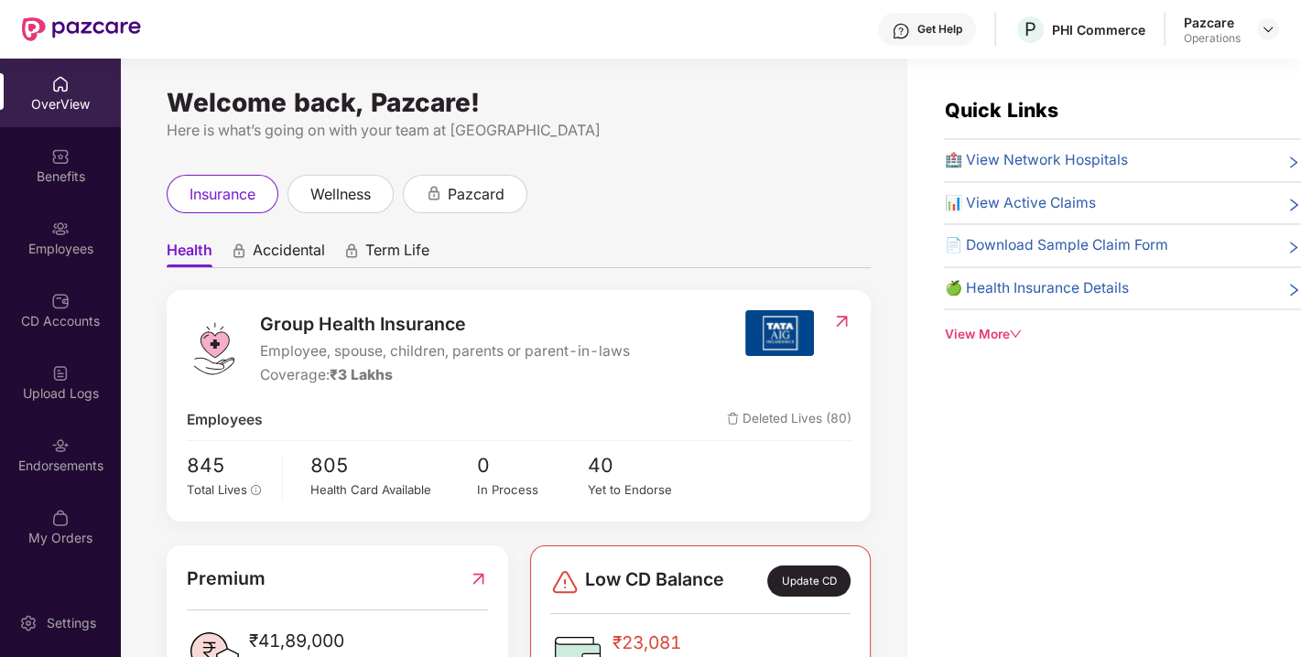
click at [55, 446] on img at bounding box center [60, 446] width 18 height 18
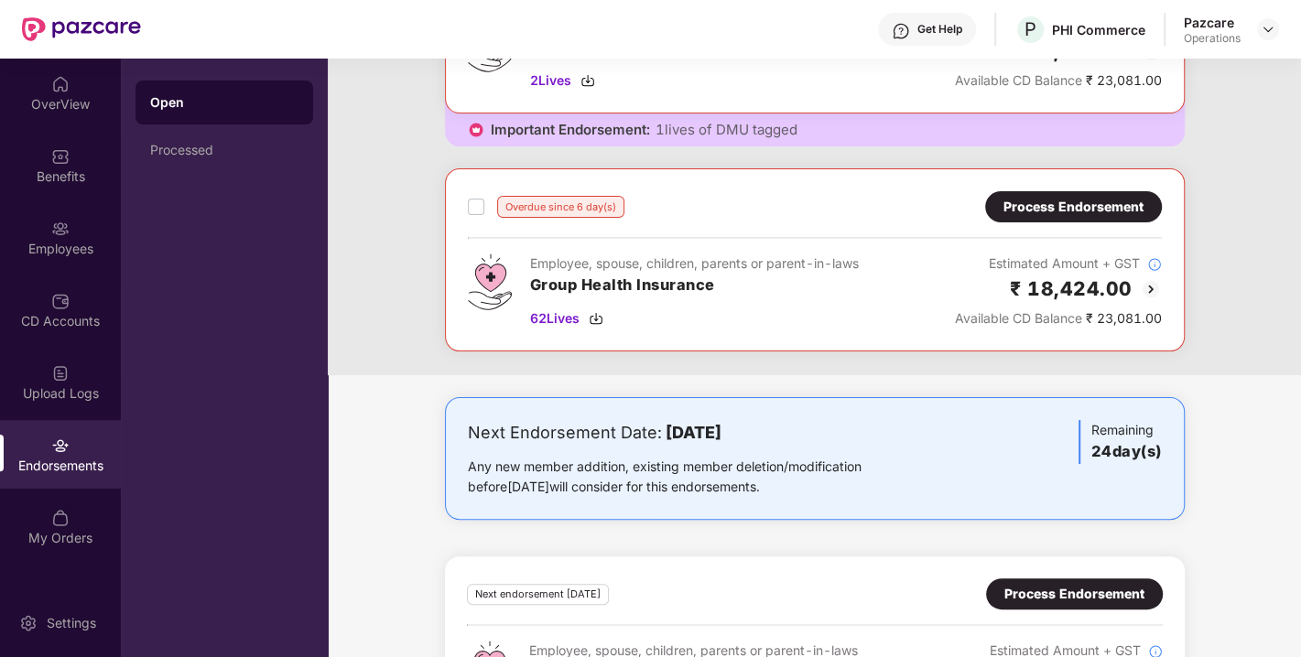
scroll to position [235, 0]
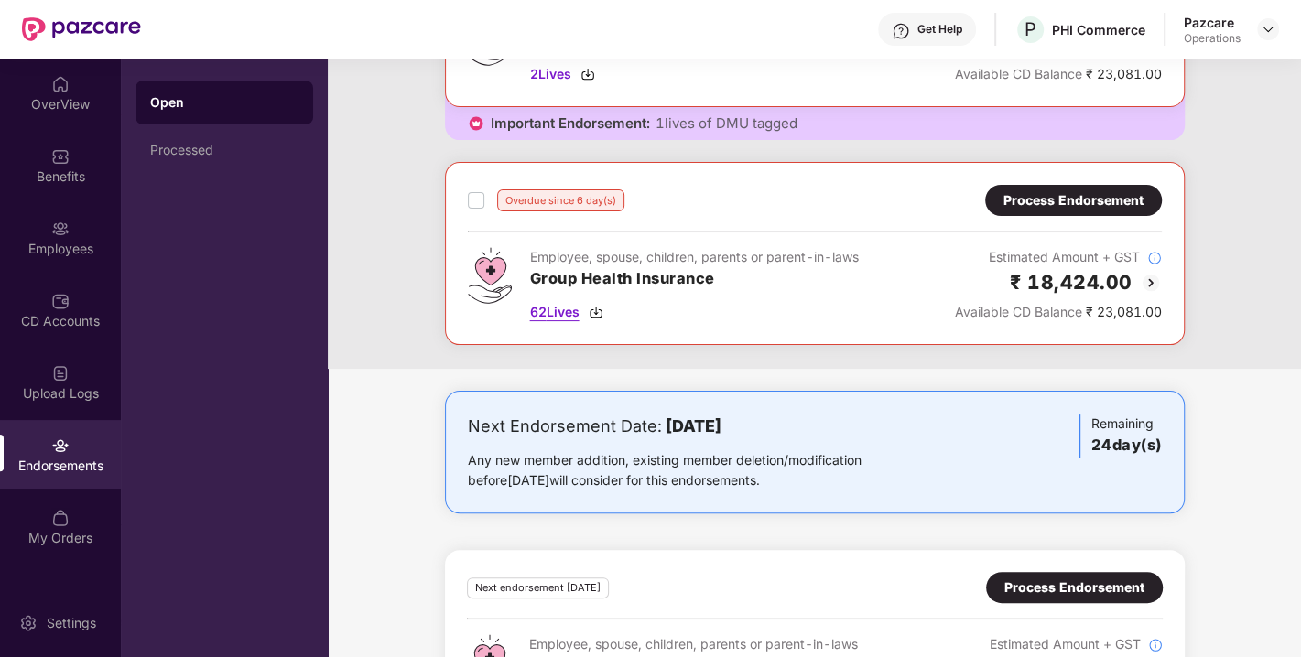
click at [596, 308] on img at bounding box center [596, 312] width 15 height 15
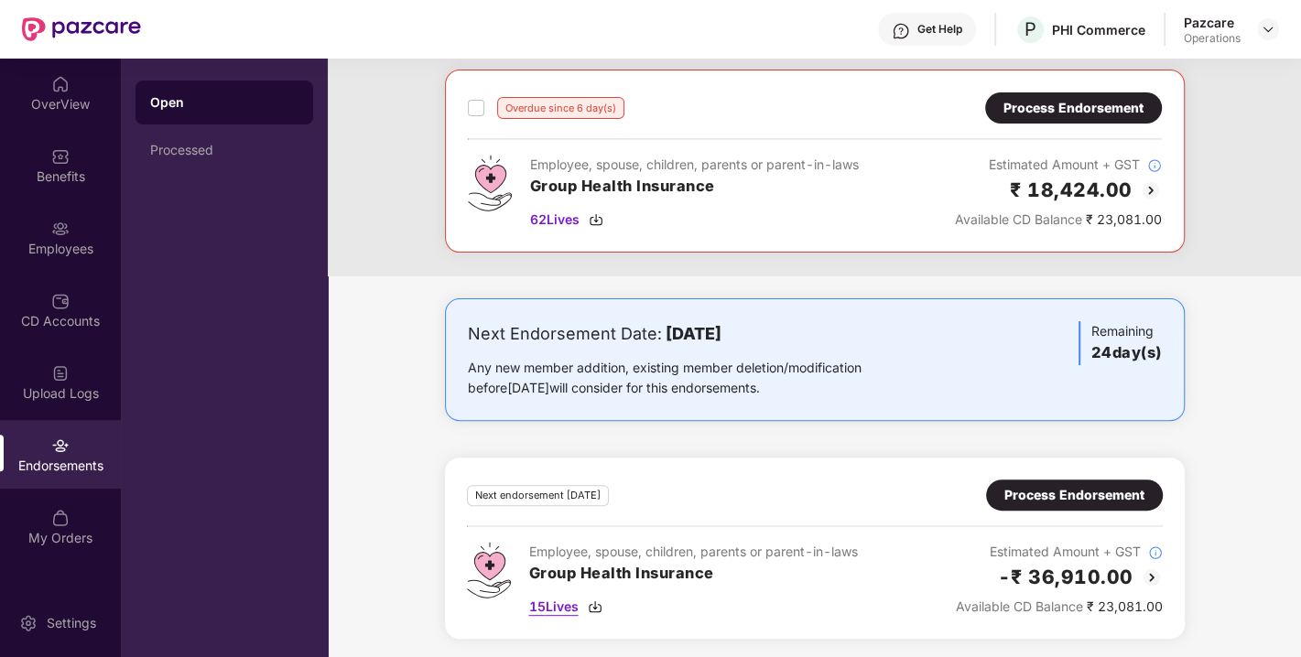
click at [599, 601] on img at bounding box center [595, 607] width 15 height 15
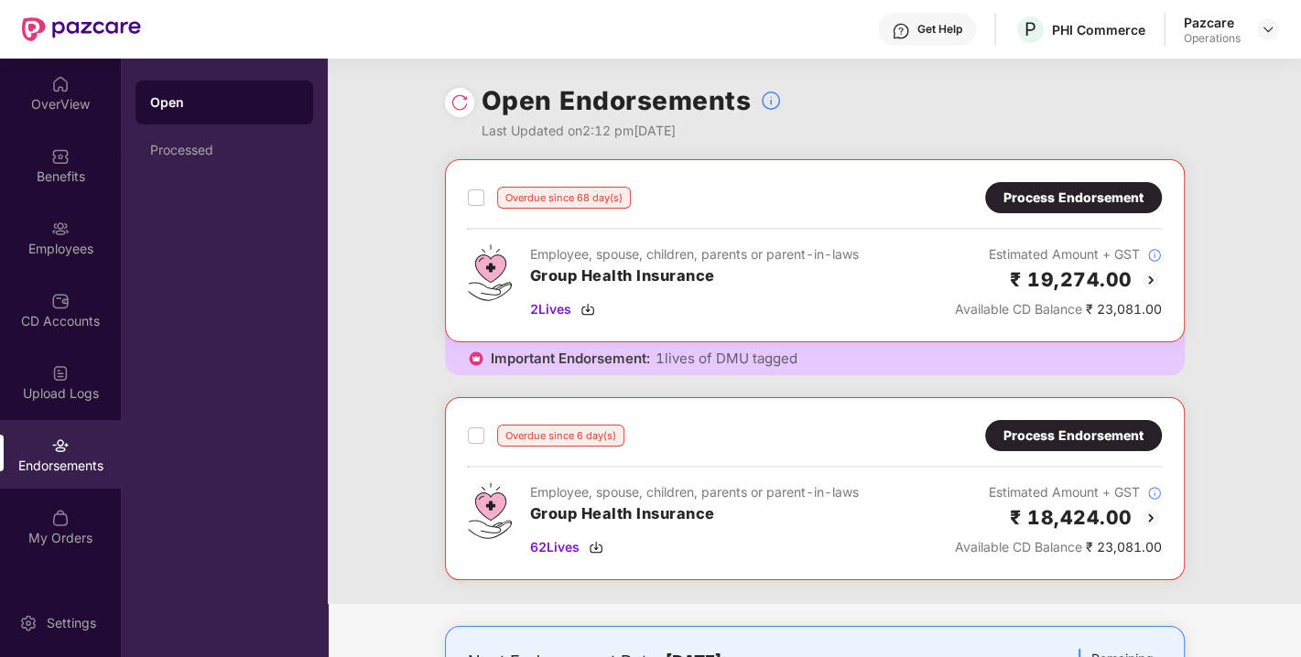
click at [1030, 195] on div "Process Endorsement" at bounding box center [1073, 198] width 140 height 20
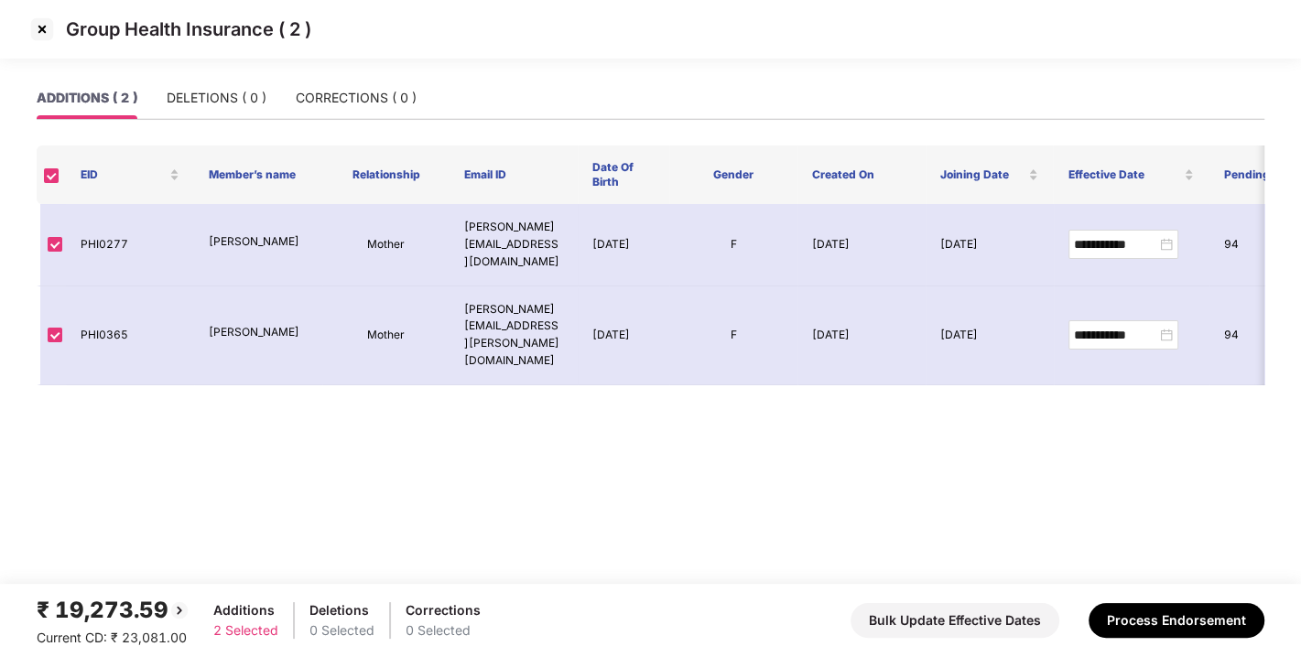
click at [45, 32] on img at bounding box center [41, 29] width 29 height 29
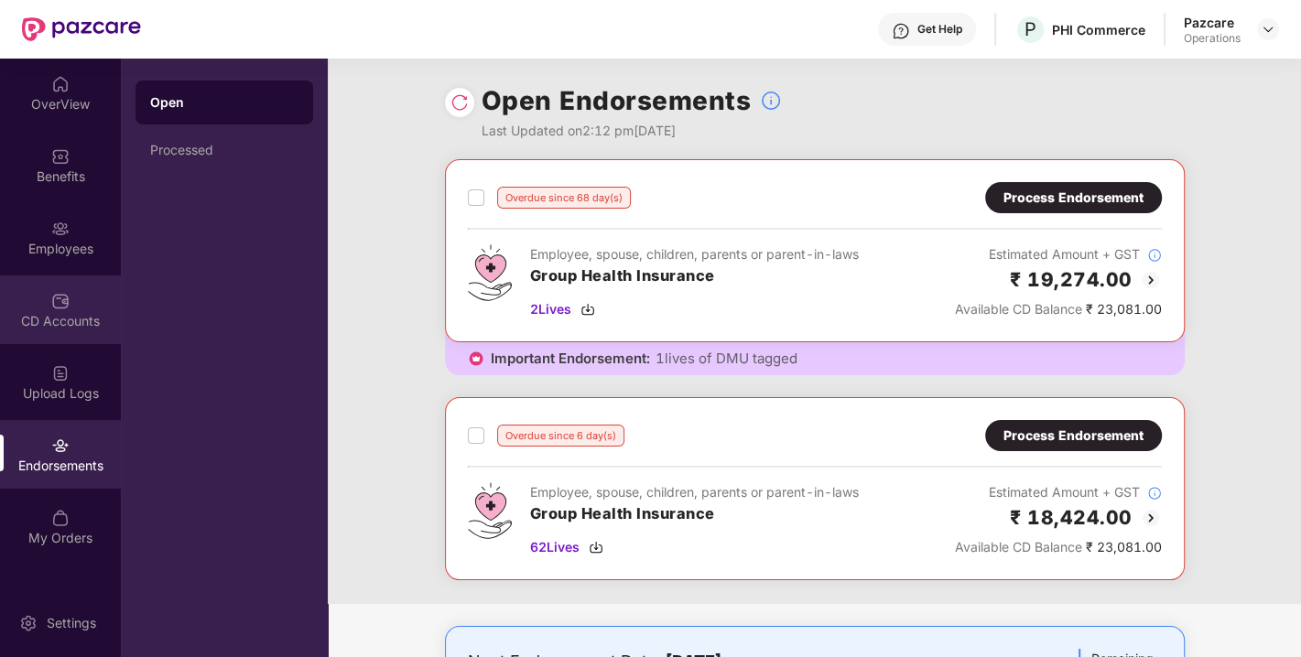
click at [64, 300] on img at bounding box center [60, 301] width 18 height 18
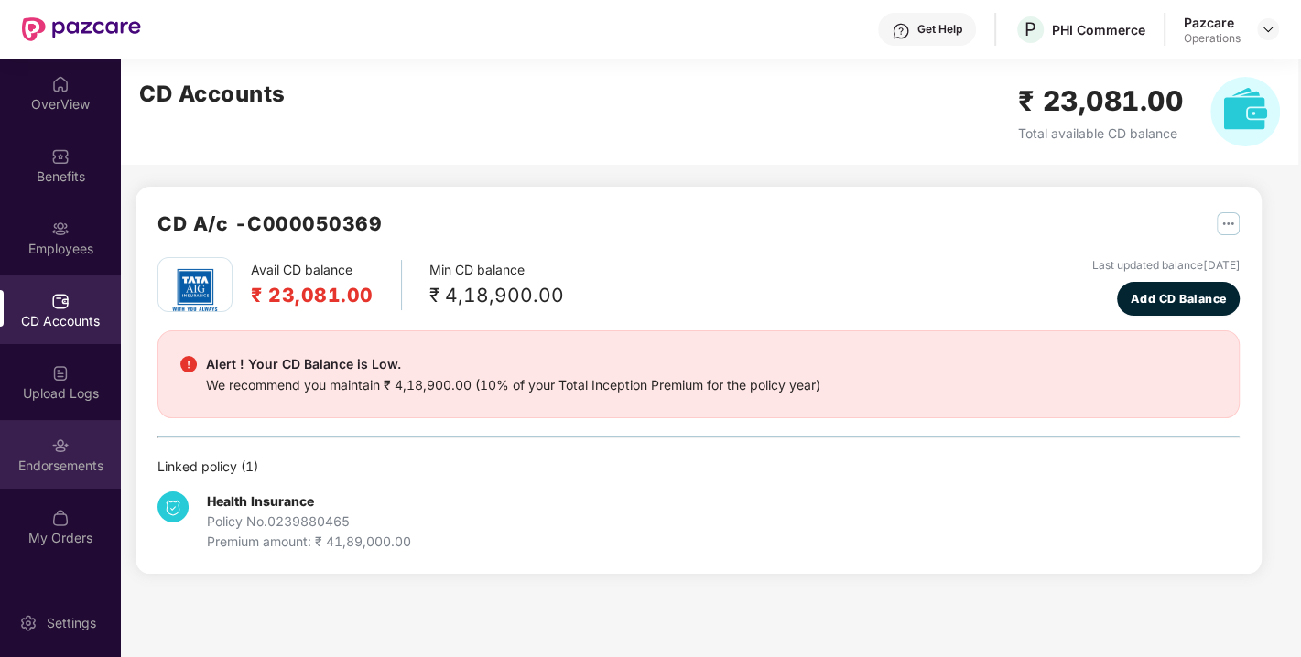
click at [70, 460] on div "Endorsements" at bounding box center [60, 466] width 121 height 18
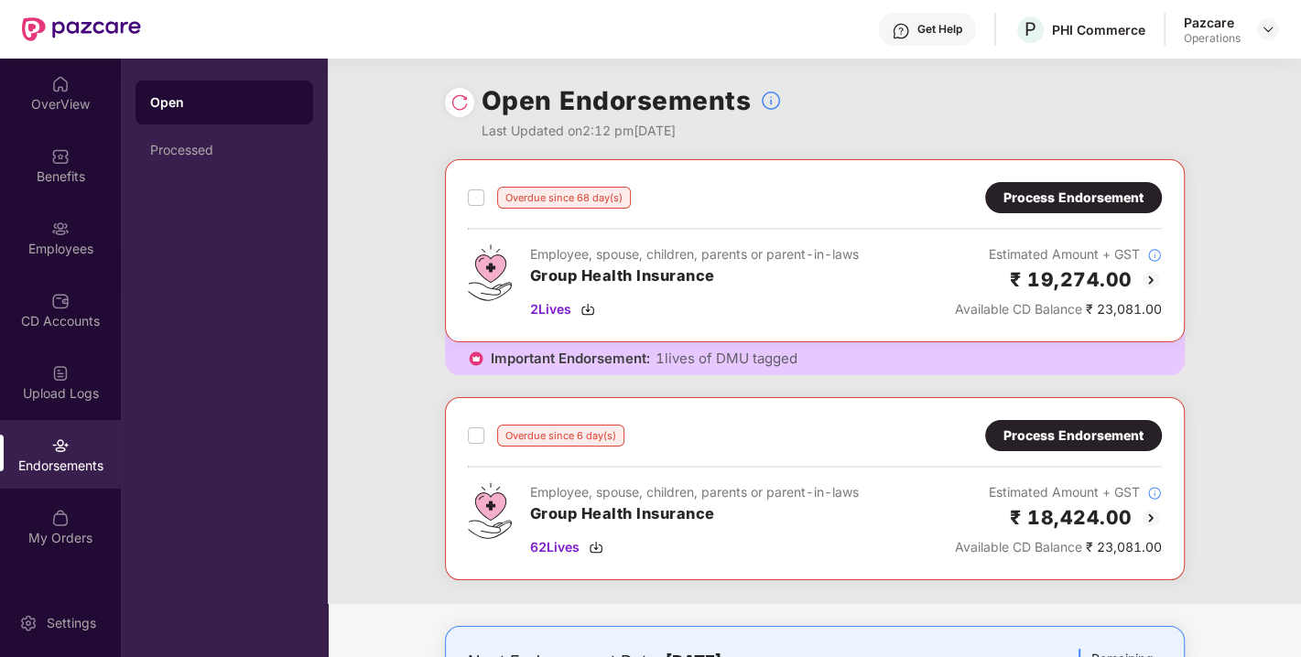
click at [76, 458] on div "Endorsements" at bounding box center [60, 466] width 121 height 18
click at [1270, 31] on img at bounding box center [1268, 29] width 15 height 15
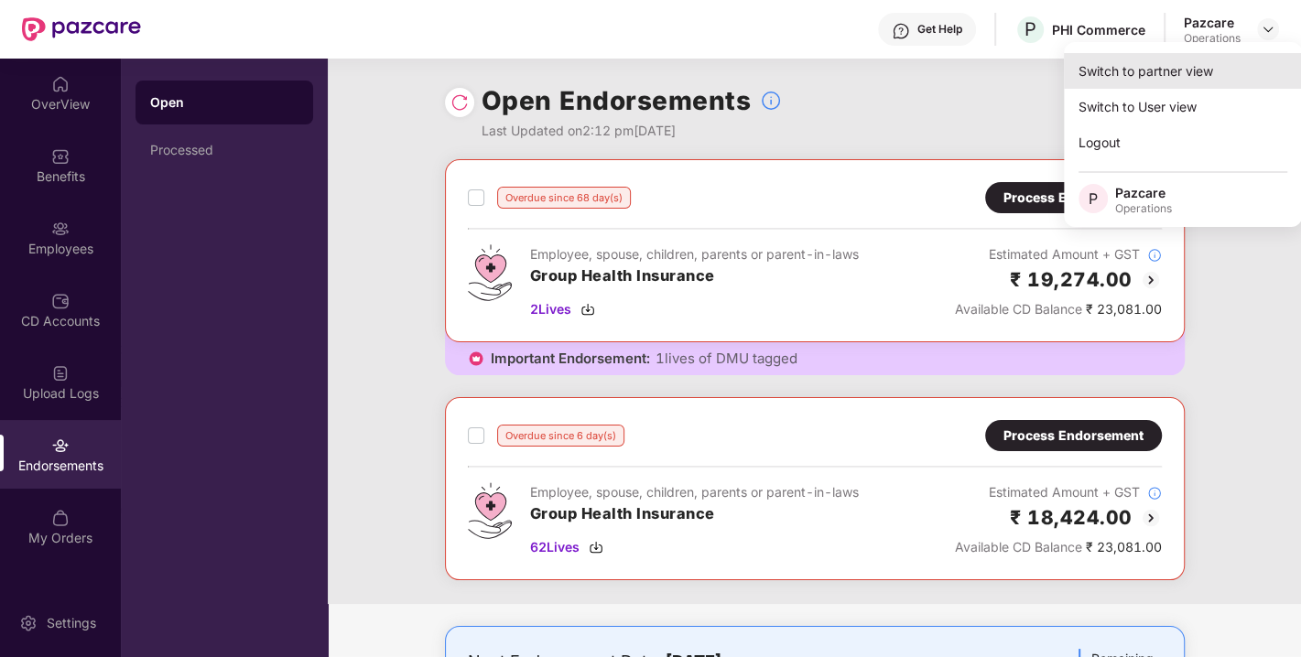
click at [1154, 78] on div "Switch to partner view" at bounding box center [1183, 71] width 238 height 36
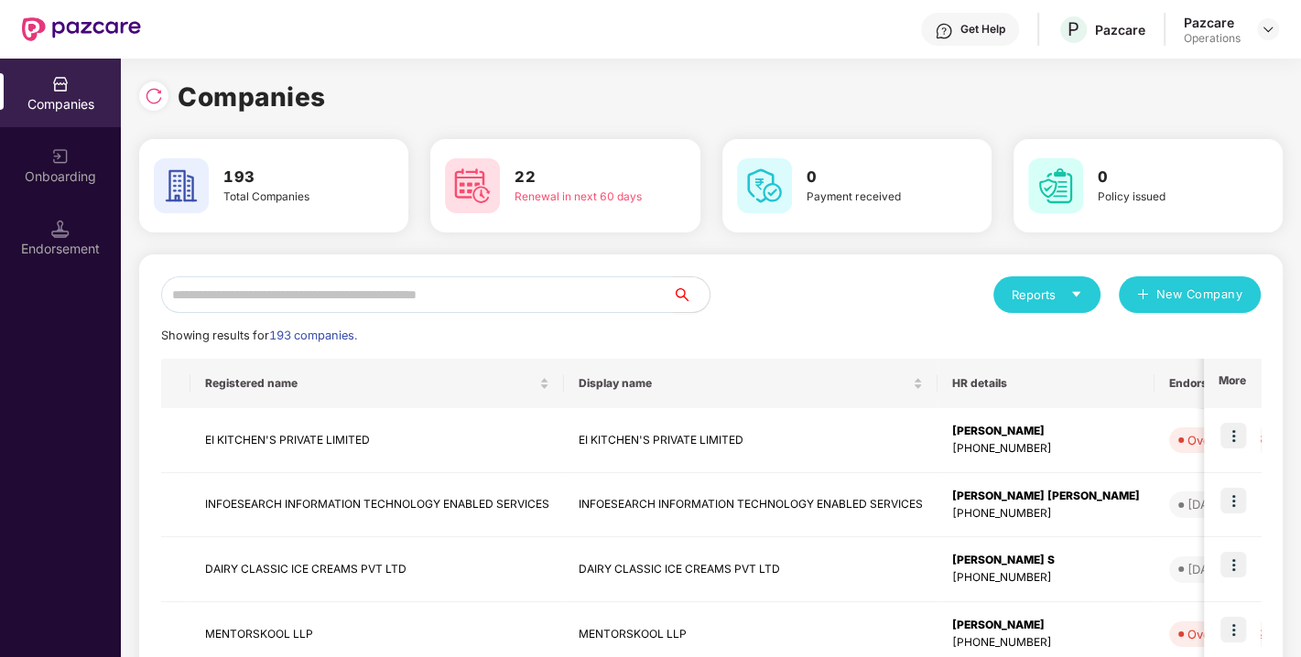
click at [403, 298] on input "text" at bounding box center [417, 294] width 512 height 37
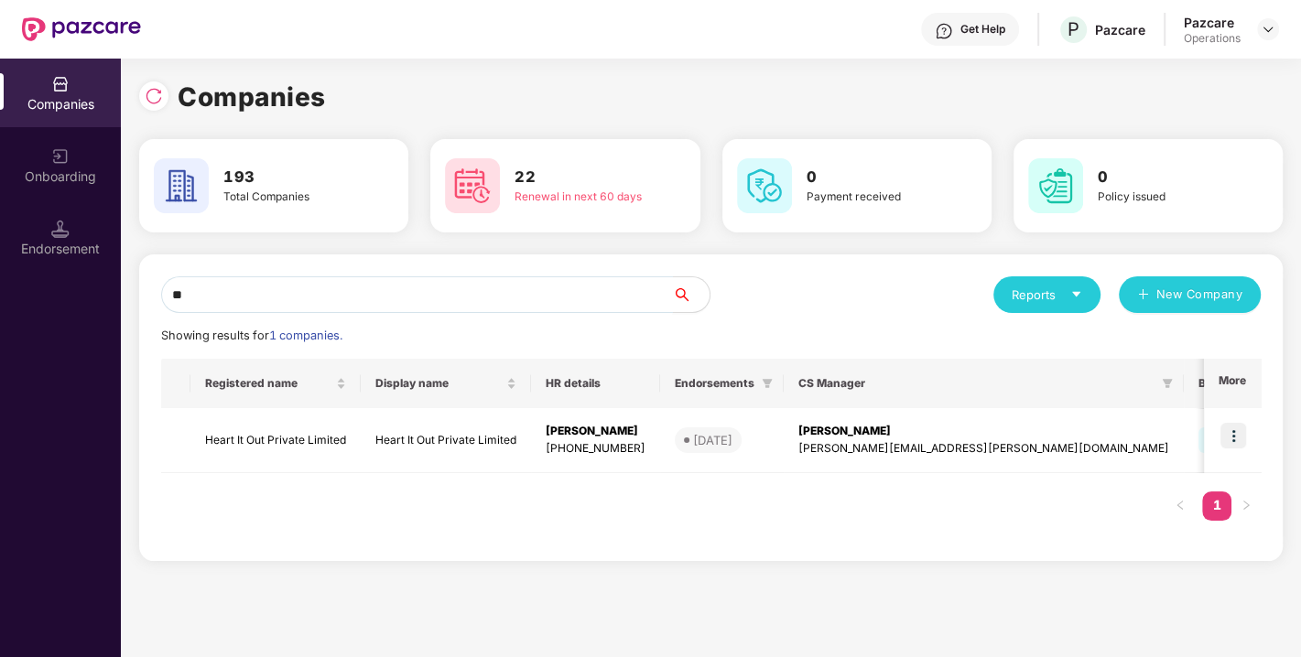
type input "*"
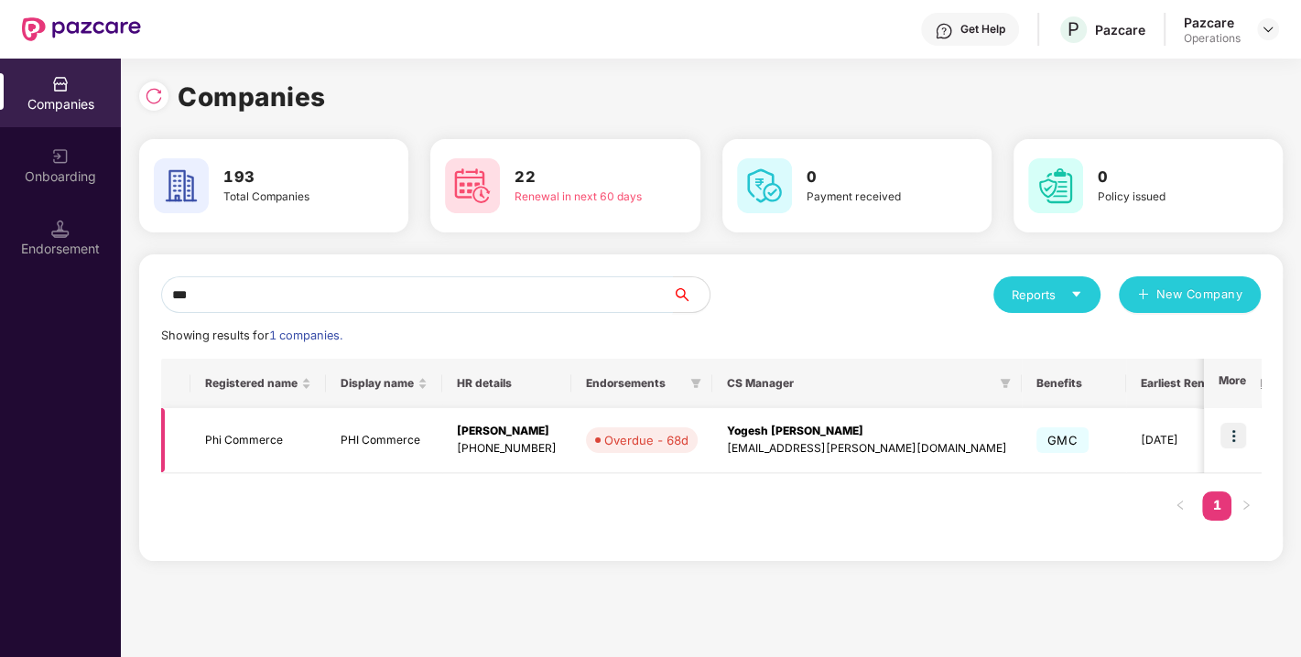
type input "***"
click at [1242, 428] on img at bounding box center [1233, 436] width 26 height 26
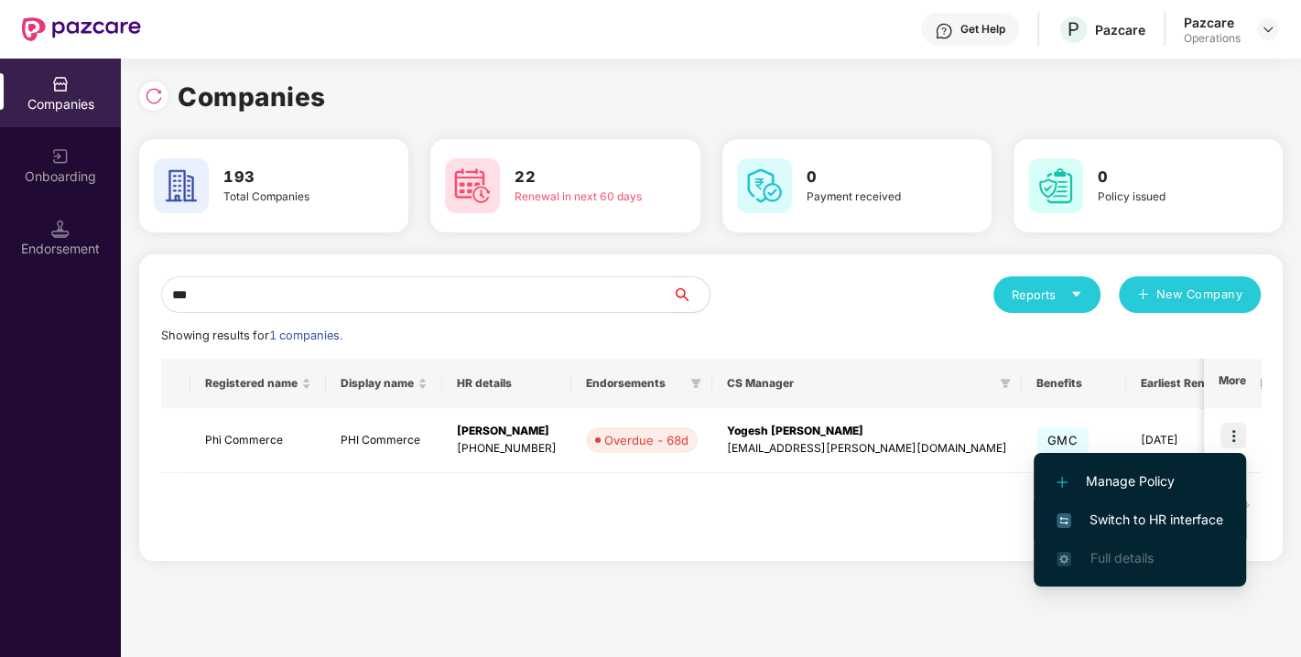
click at [1140, 513] on span "Switch to HR interface" at bounding box center [1139, 520] width 167 height 20
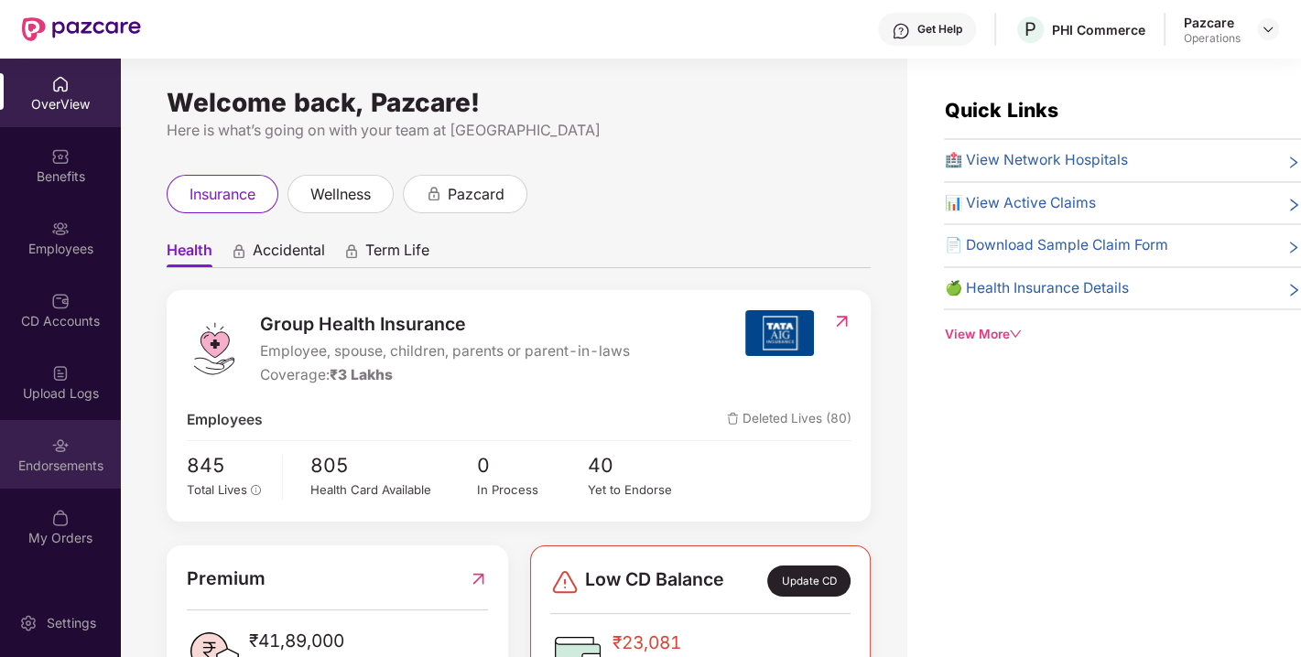
click at [52, 468] on div "Endorsements" at bounding box center [60, 466] width 121 height 18
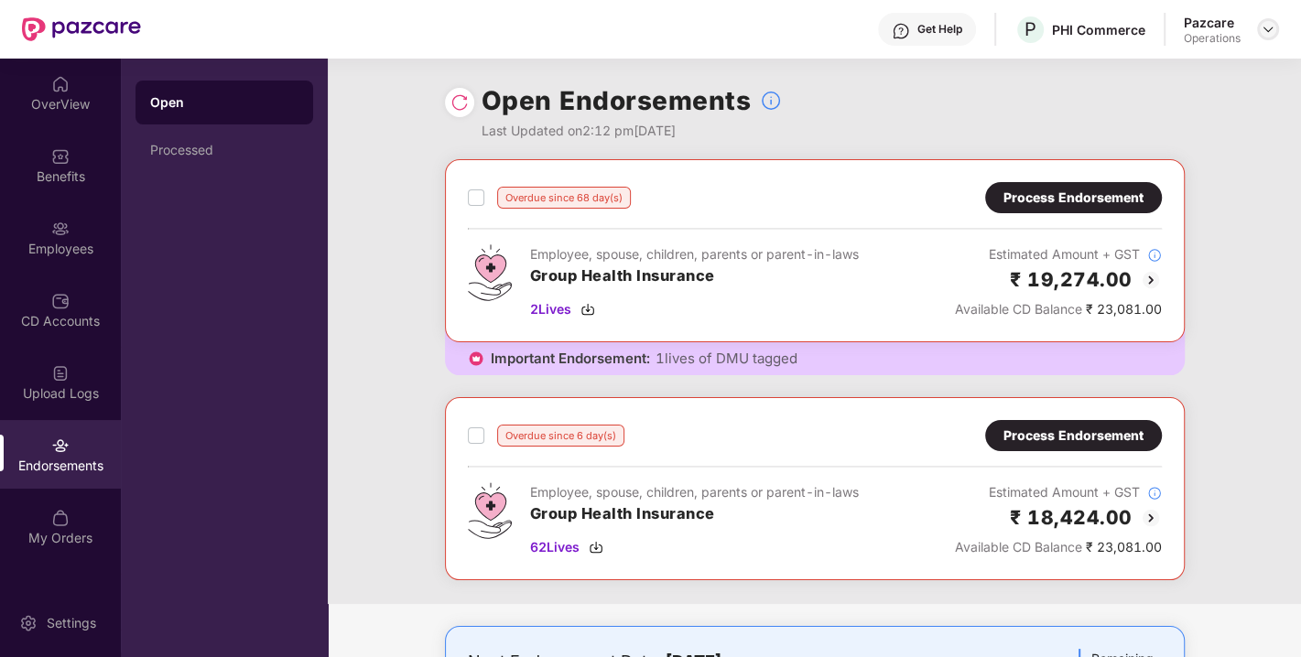
click at [1268, 29] on img at bounding box center [1268, 29] width 15 height 15
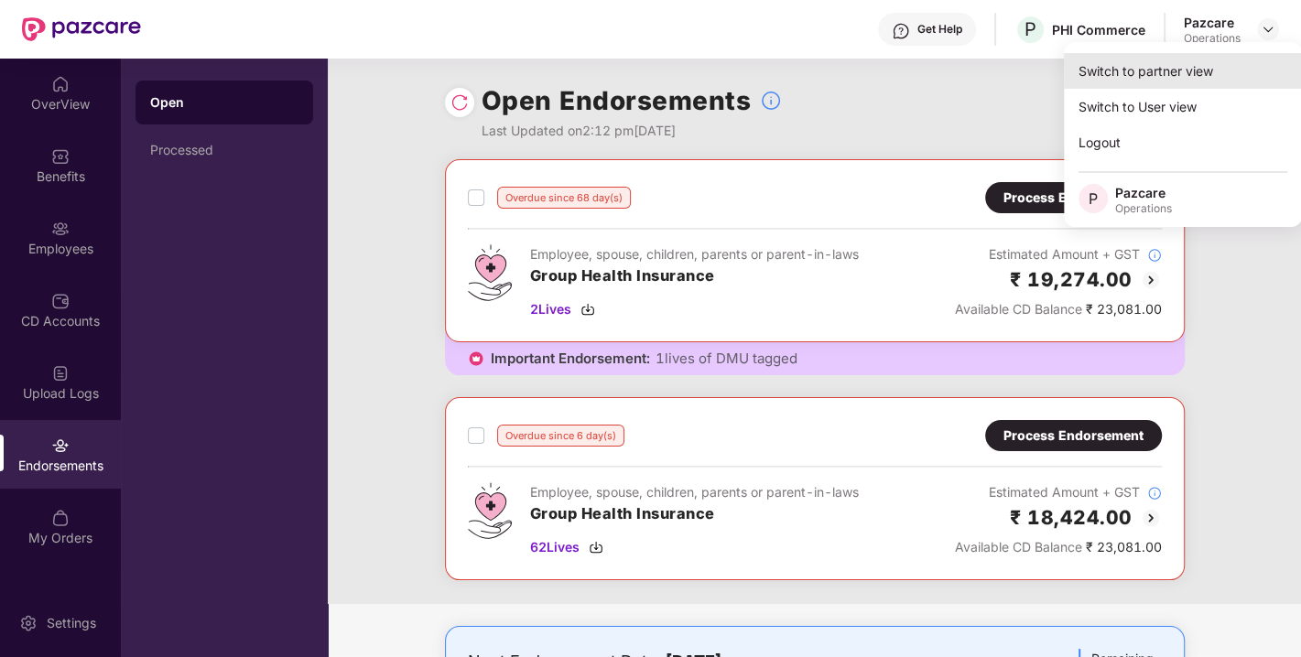
click at [1137, 75] on div "Switch to partner view" at bounding box center [1183, 71] width 238 height 36
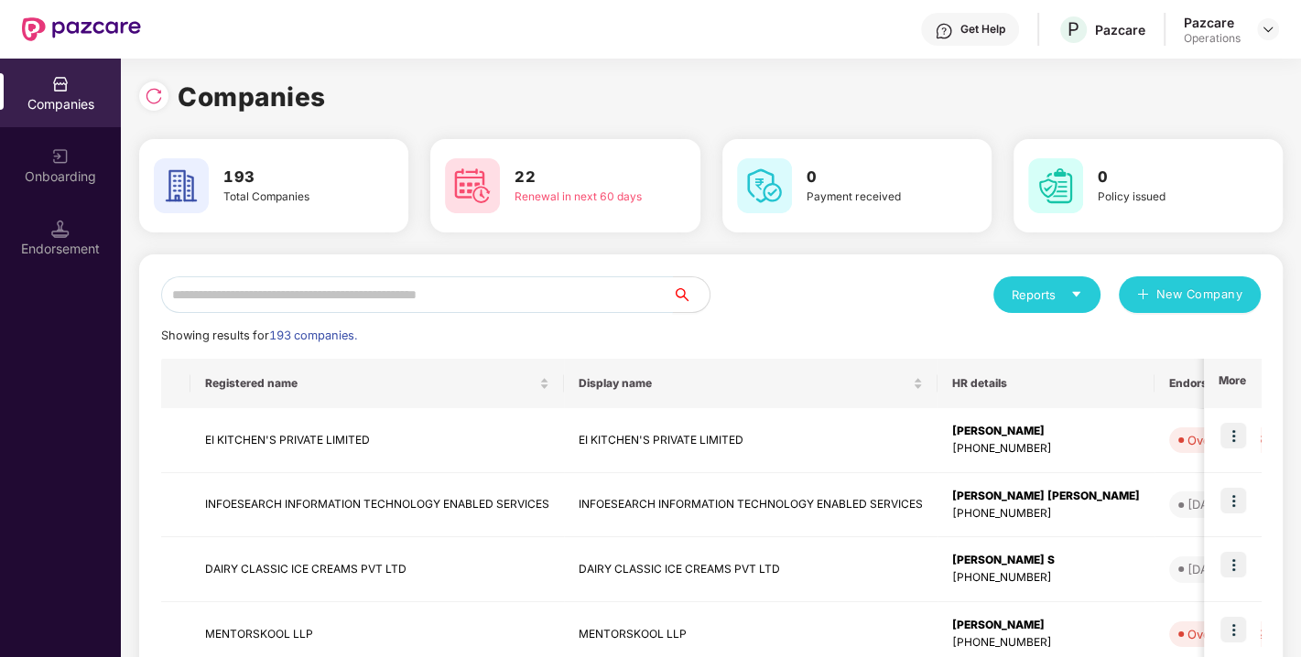
click at [418, 295] on input "text" at bounding box center [417, 294] width 512 height 37
paste input "**********"
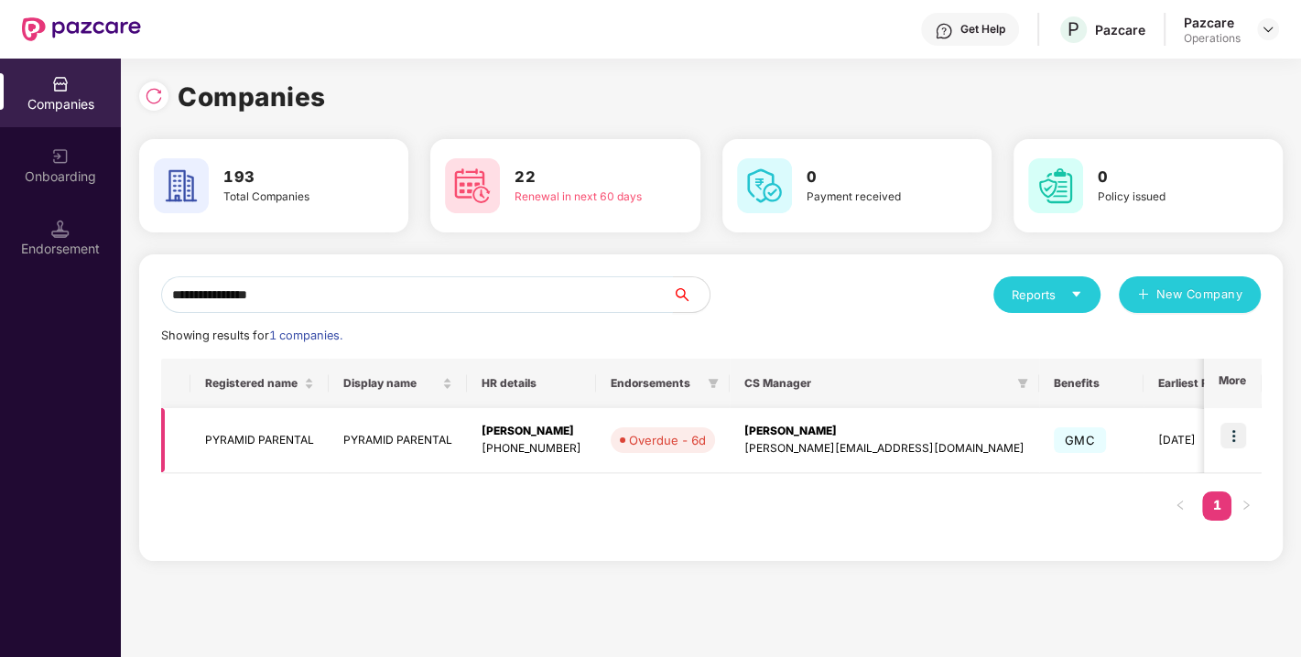
type input "**********"
click at [1250, 434] on td at bounding box center [1232, 440] width 57 height 65
click at [1236, 435] on img at bounding box center [1233, 436] width 26 height 26
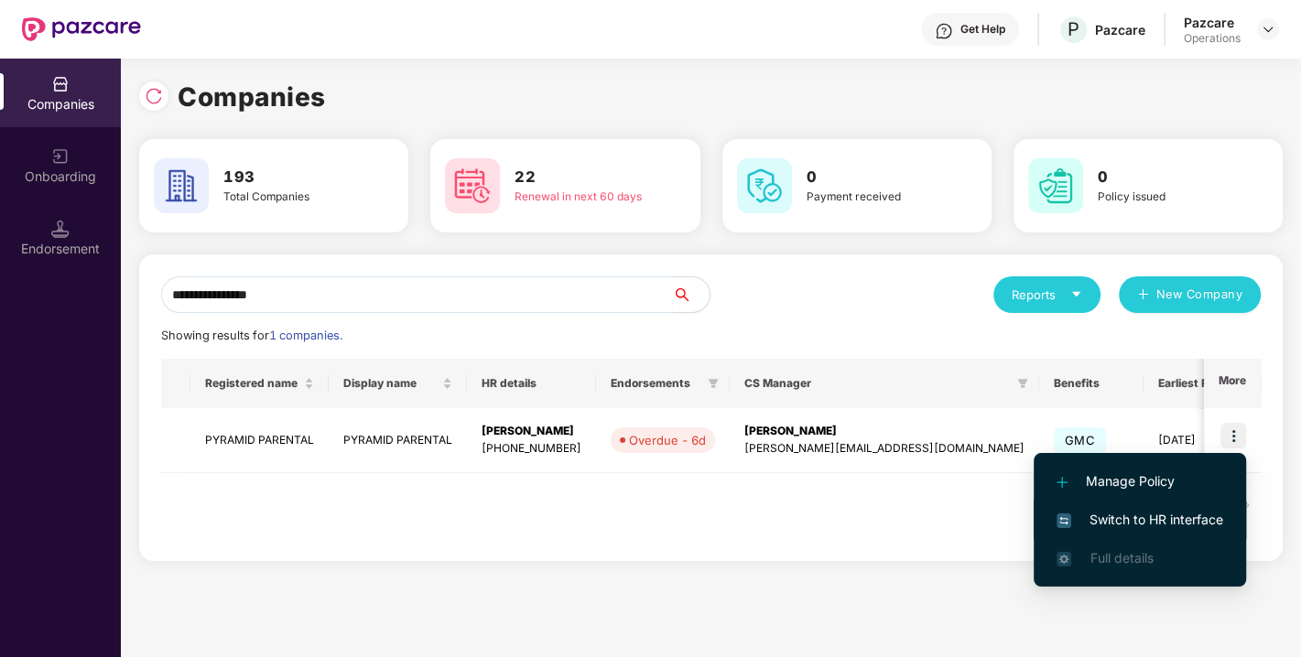
click at [1144, 510] on span "Switch to HR interface" at bounding box center [1139, 520] width 167 height 20
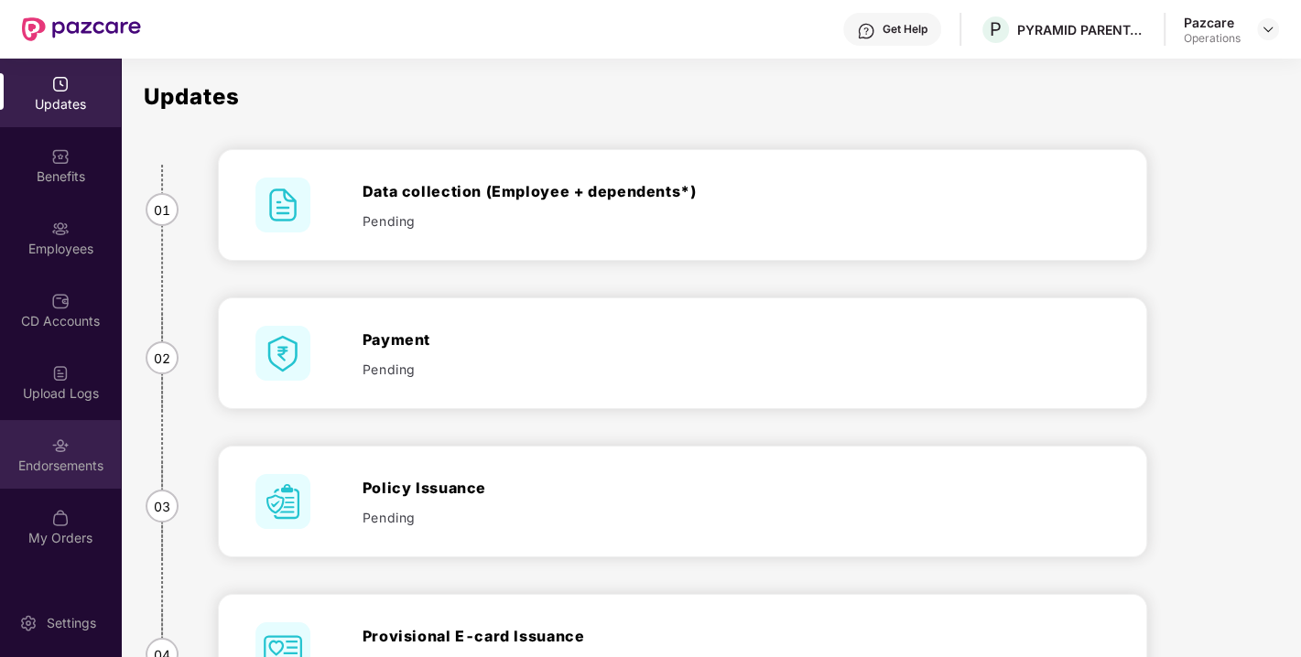
click at [68, 442] on img at bounding box center [60, 446] width 18 height 18
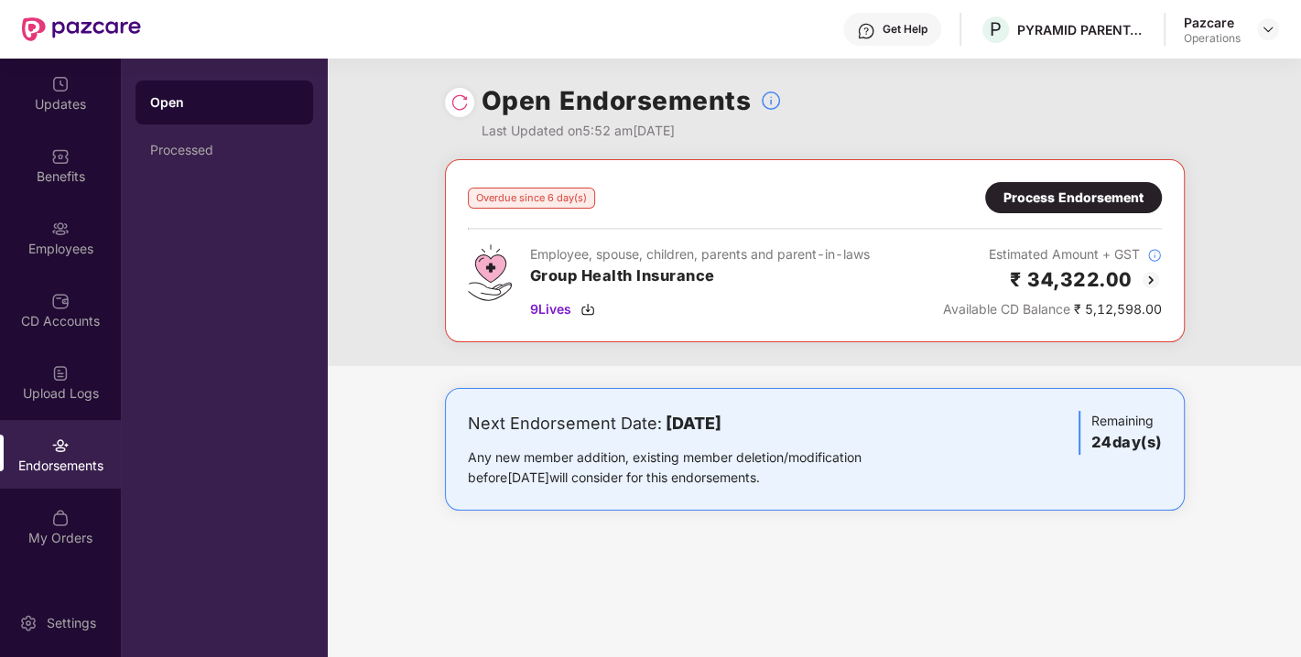
click at [1064, 206] on div "Process Endorsement" at bounding box center [1073, 198] width 140 height 20
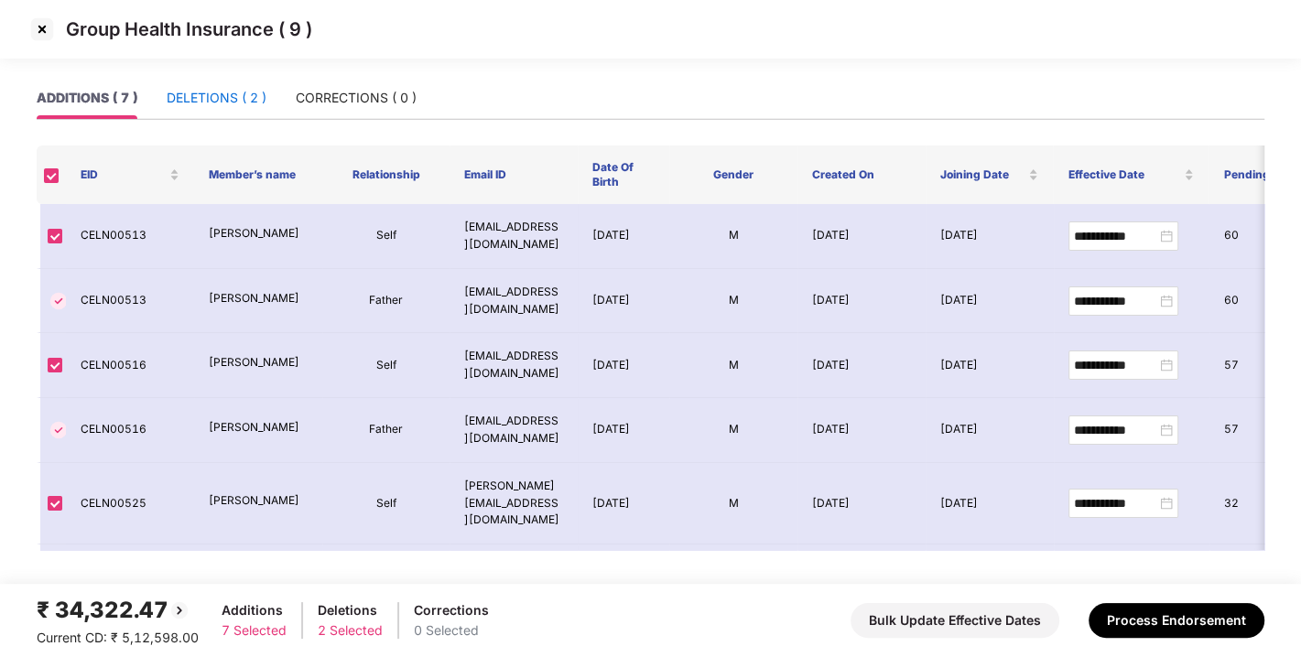
click at [228, 98] on div "DELETIONS ( 2 )" at bounding box center [217, 98] width 100 height 20
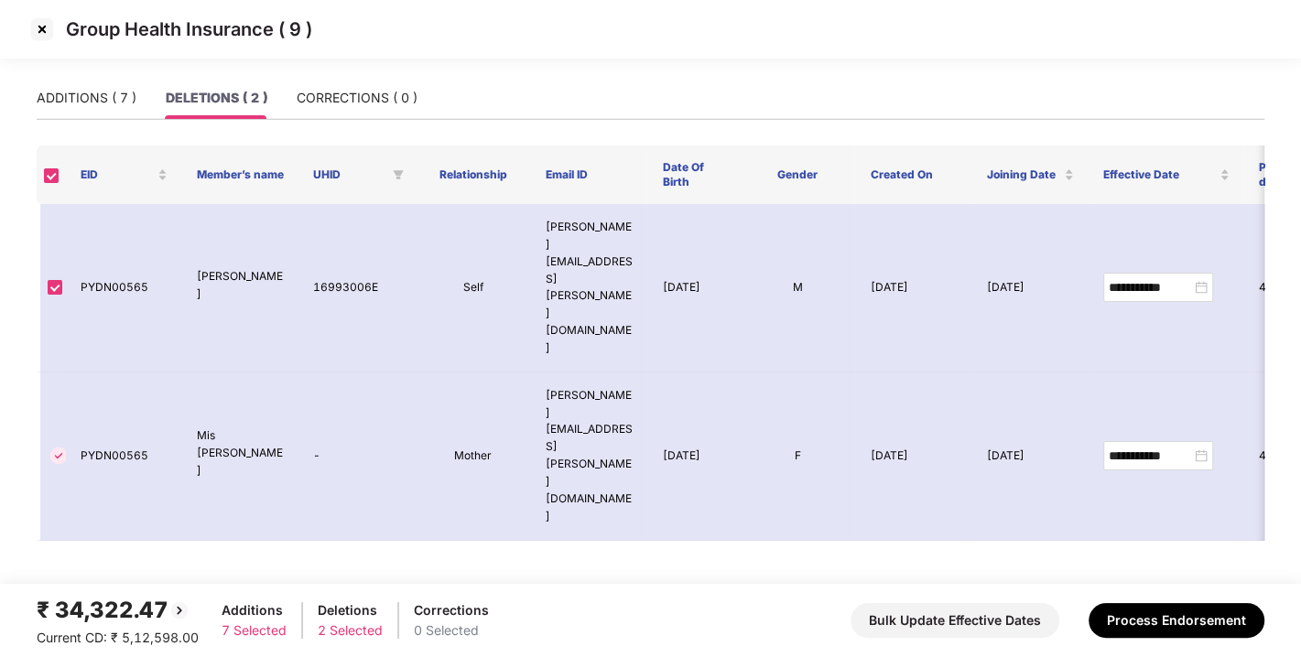
click at [47, 38] on img at bounding box center [41, 29] width 29 height 29
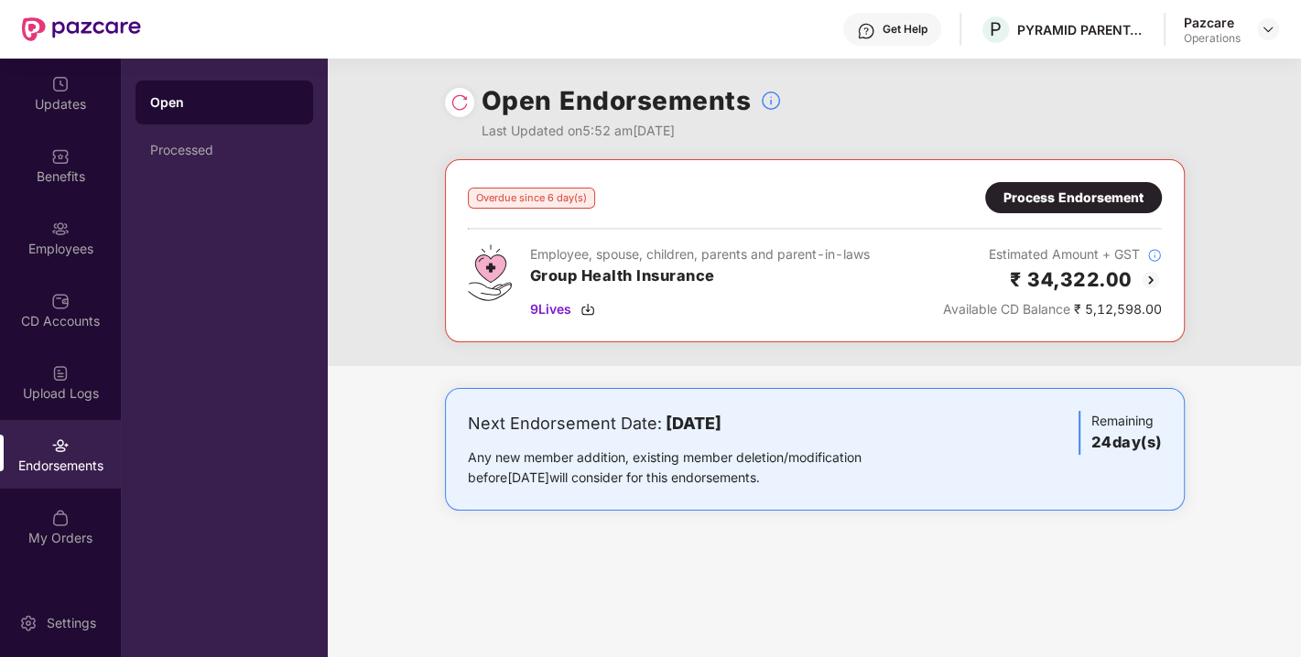
click at [1040, 205] on div "Process Endorsement" at bounding box center [1073, 198] width 140 height 20
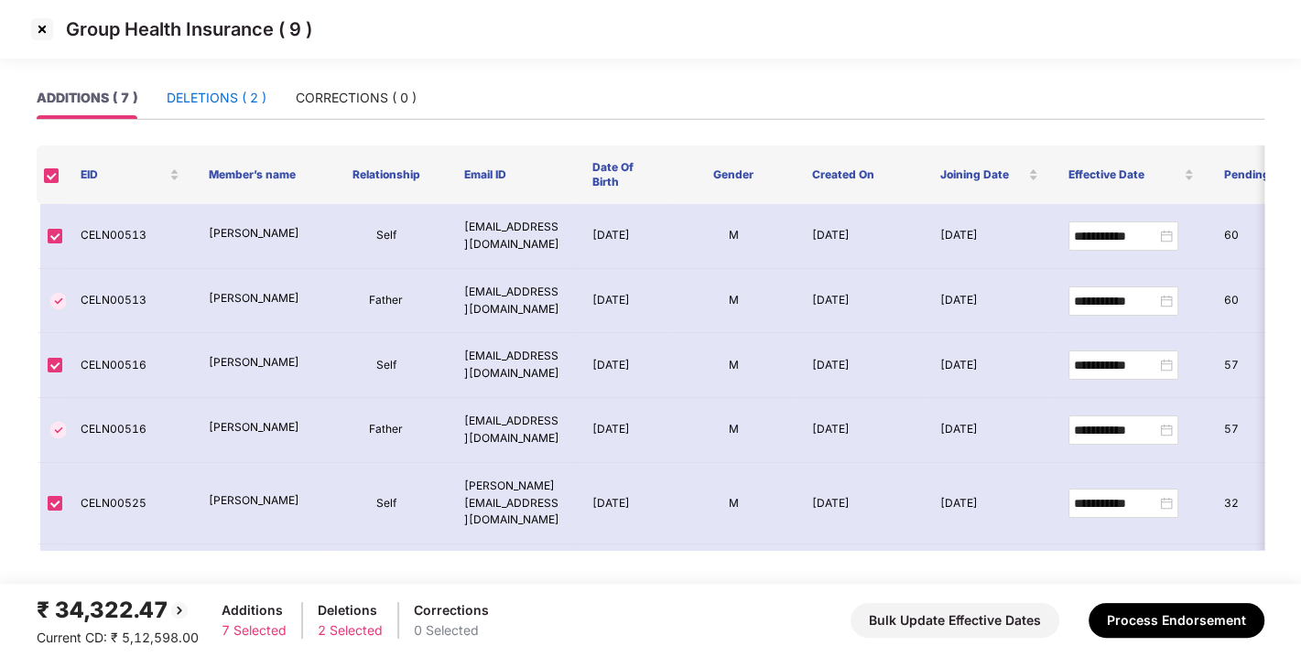
click at [186, 102] on div "DELETIONS ( 2 )" at bounding box center [217, 98] width 100 height 20
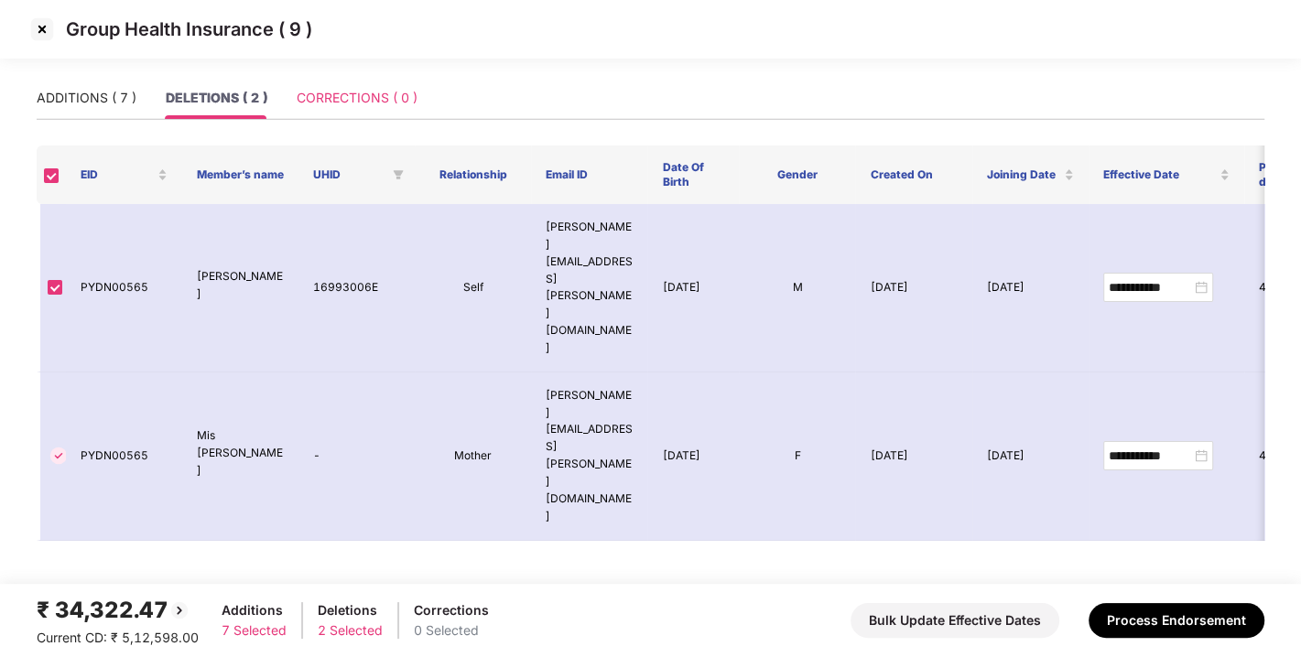
click at [359, 78] on div "CORRECTIONS ( 0 )" at bounding box center [357, 98] width 121 height 42
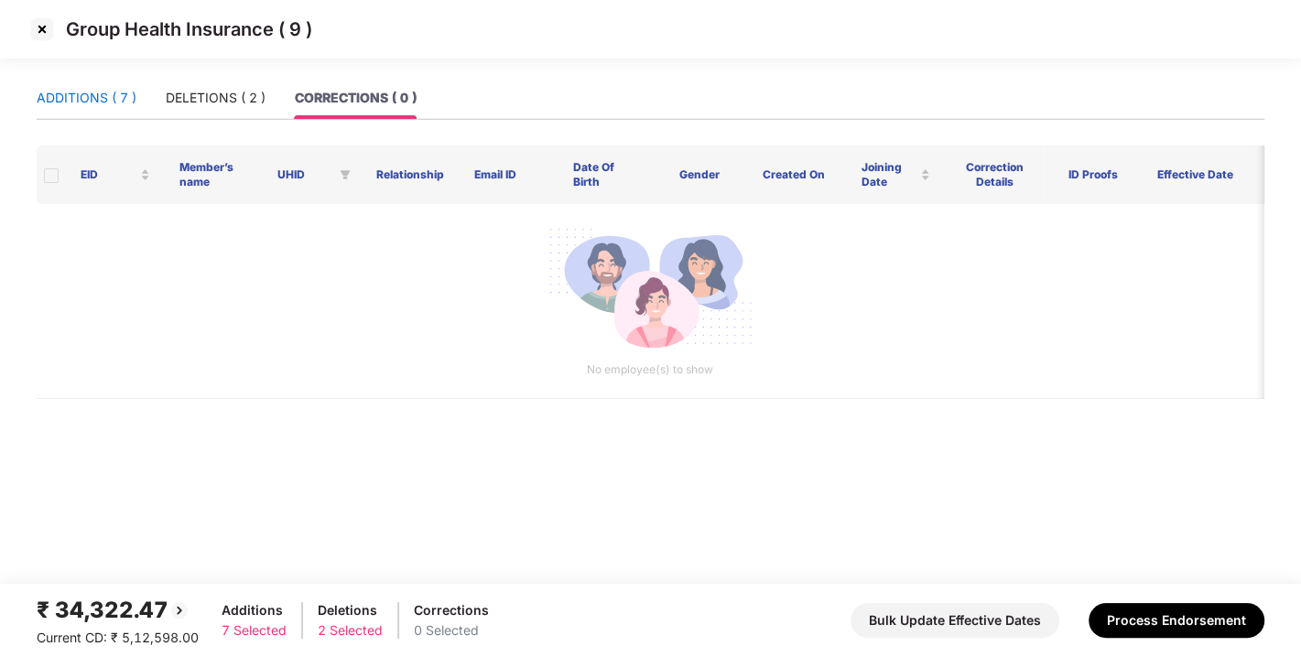
click at [77, 94] on div "ADDITIONS ( 7 )" at bounding box center [87, 98] width 100 height 20
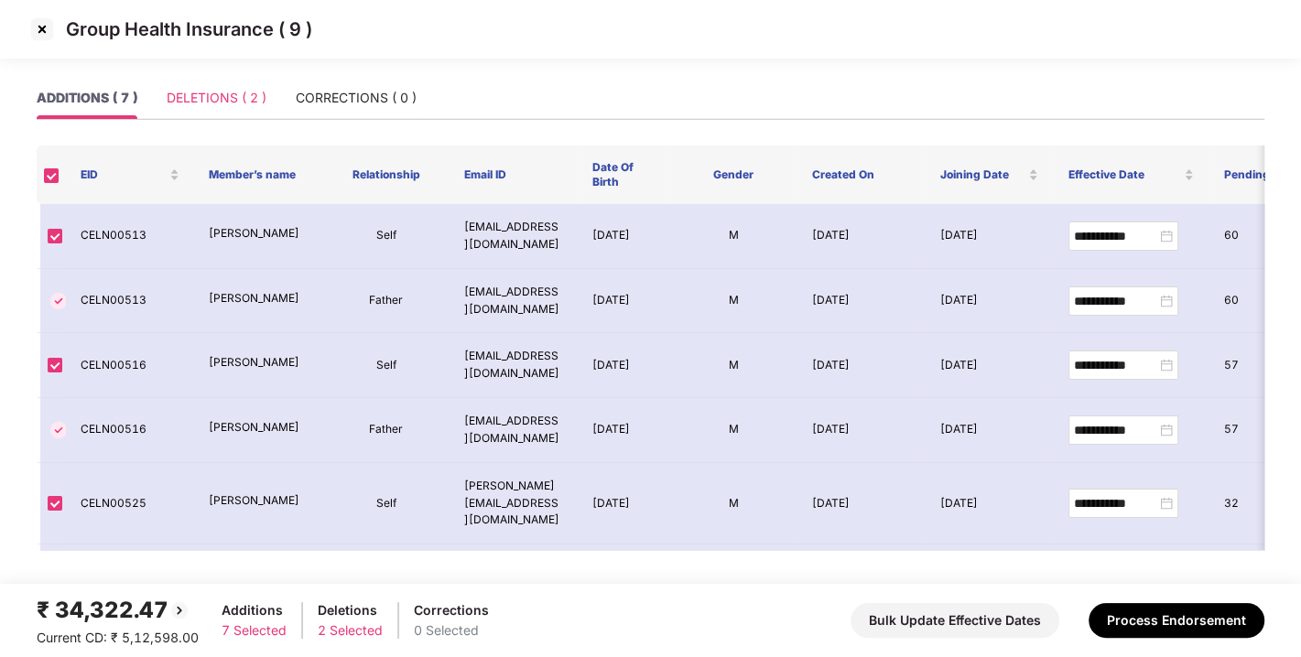
click at [233, 84] on div "DELETIONS ( 2 )" at bounding box center [217, 98] width 100 height 42
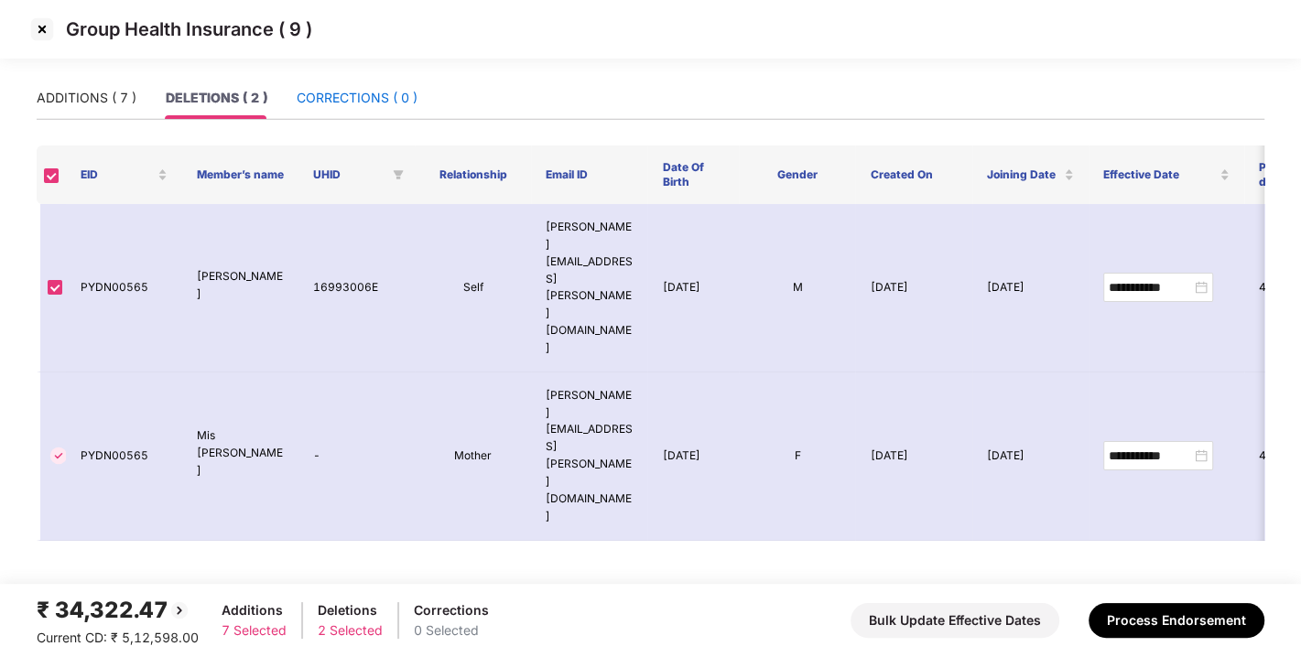
click at [360, 93] on div "CORRECTIONS ( 0 )" at bounding box center [357, 98] width 121 height 20
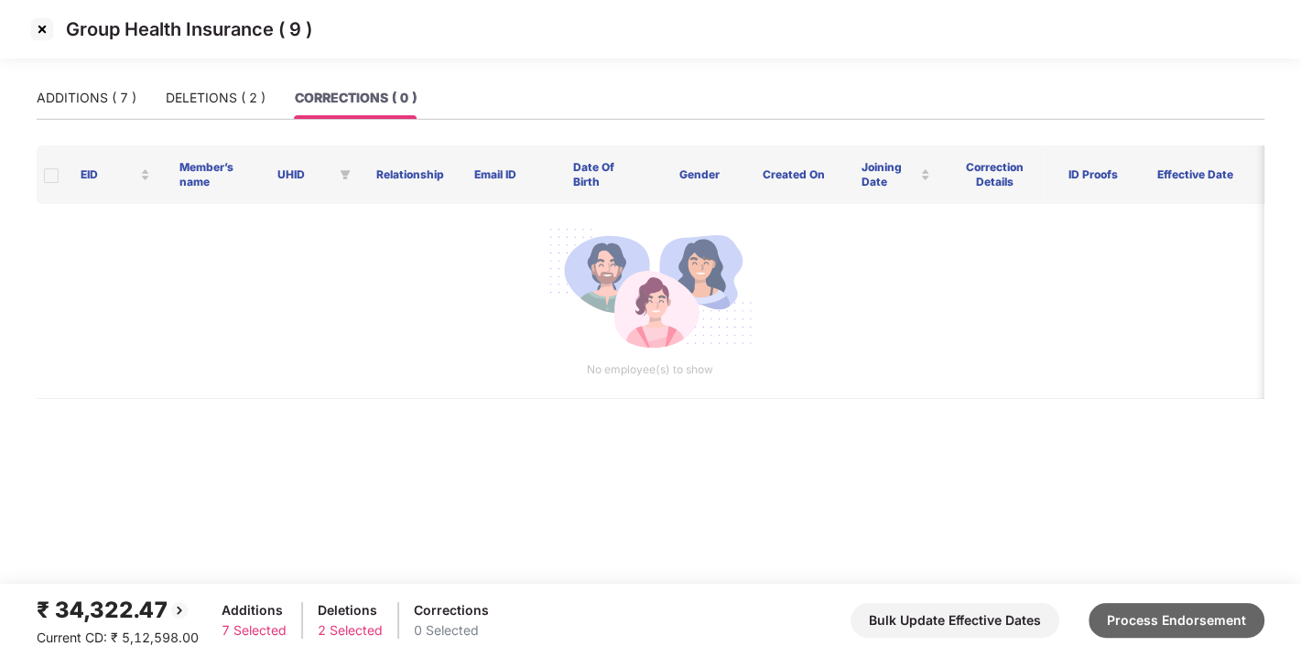
click at [1123, 632] on button "Process Endorsement" at bounding box center [1177, 620] width 176 height 35
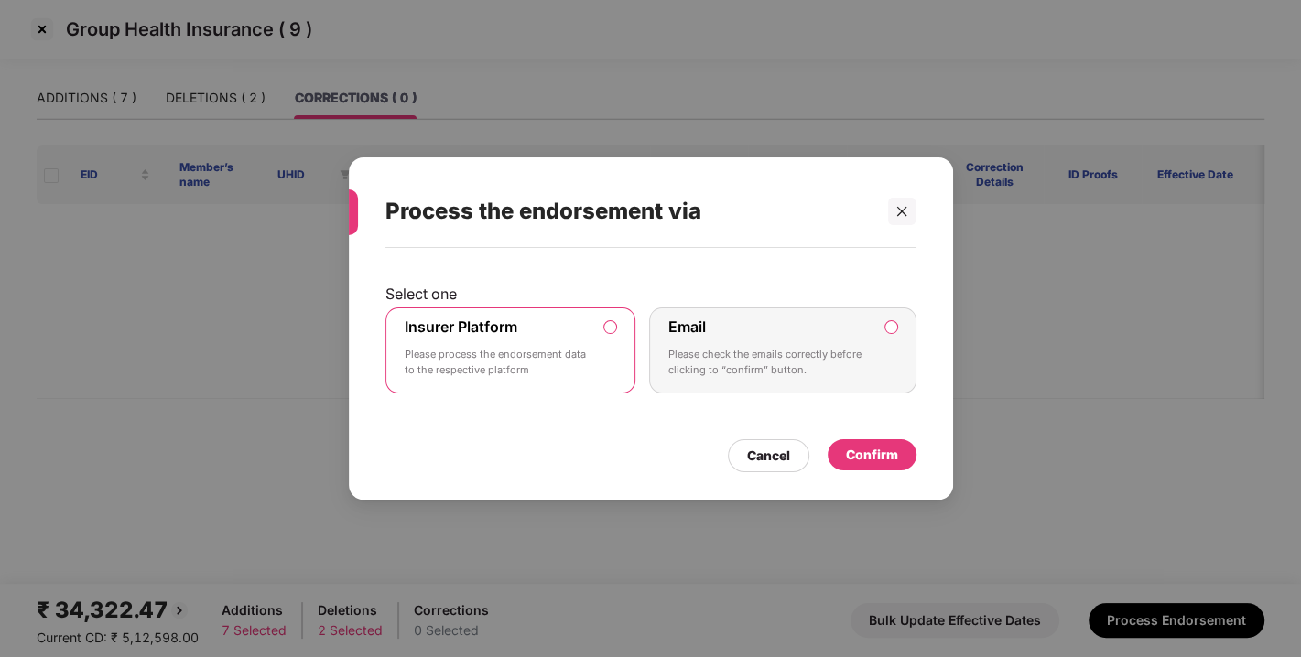
click at [861, 445] on div "Confirm" at bounding box center [872, 455] width 52 height 20
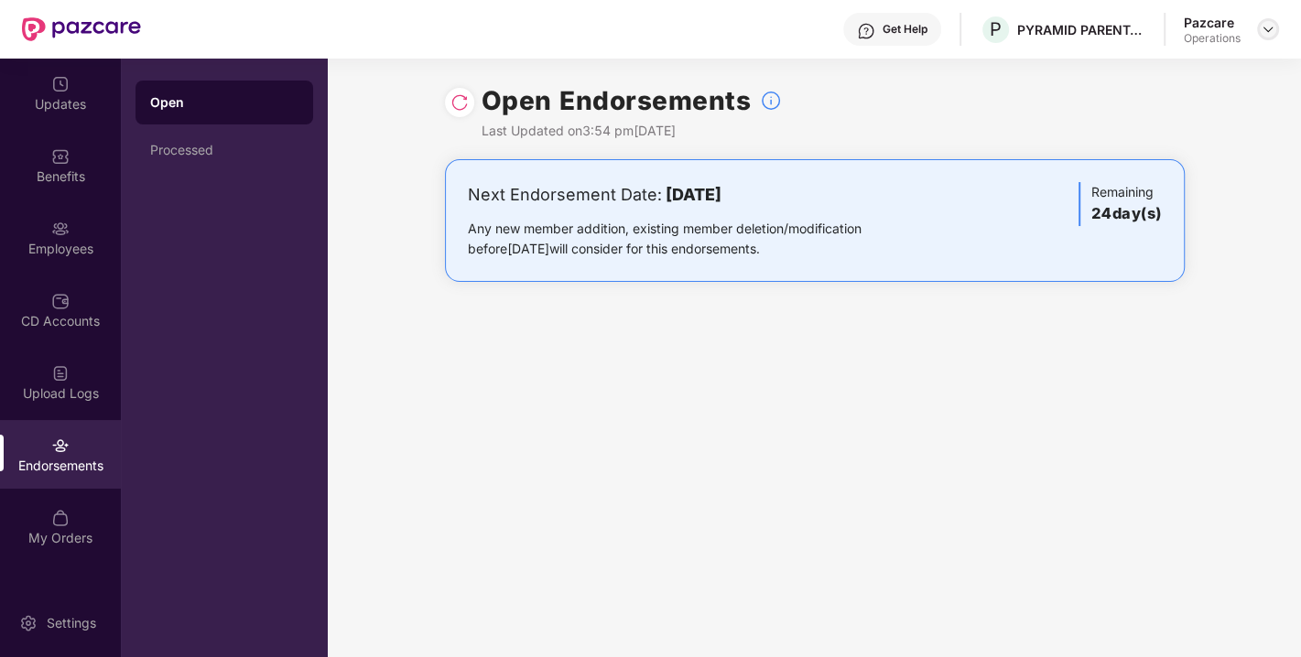
click at [1269, 25] on img at bounding box center [1268, 29] width 15 height 15
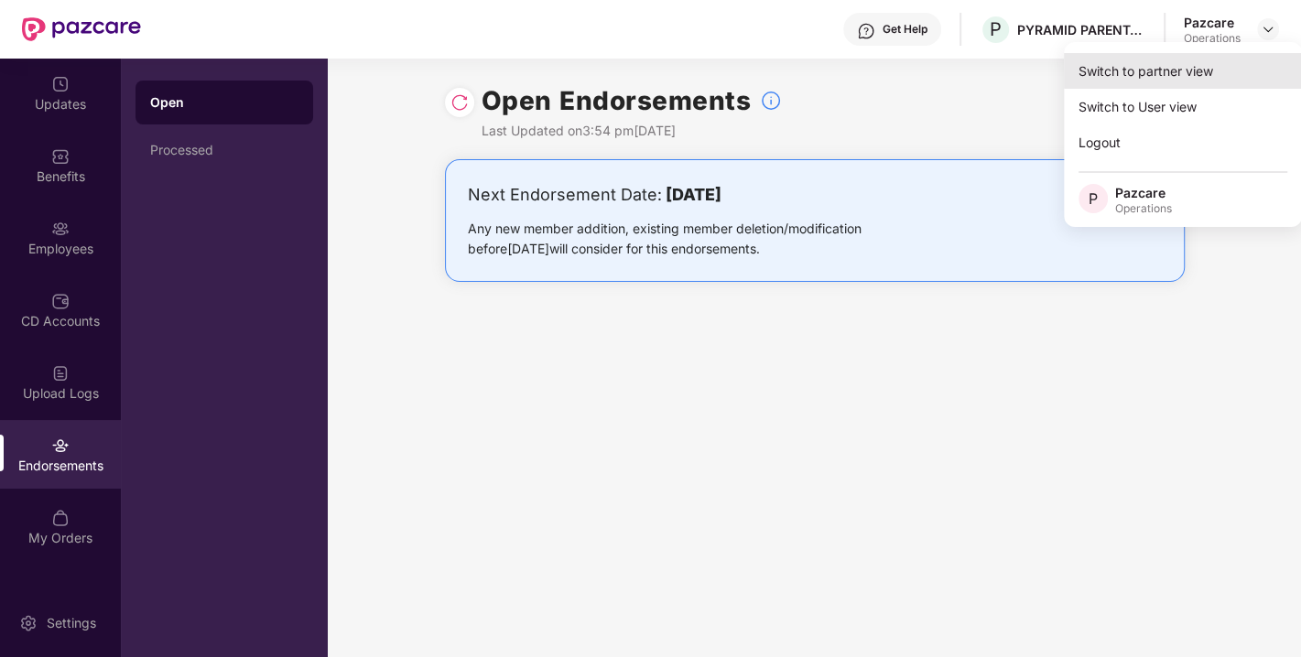
click at [1197, 70] on div "Switch to partner view" at bounding box center [1183, 71] width 238 height 36
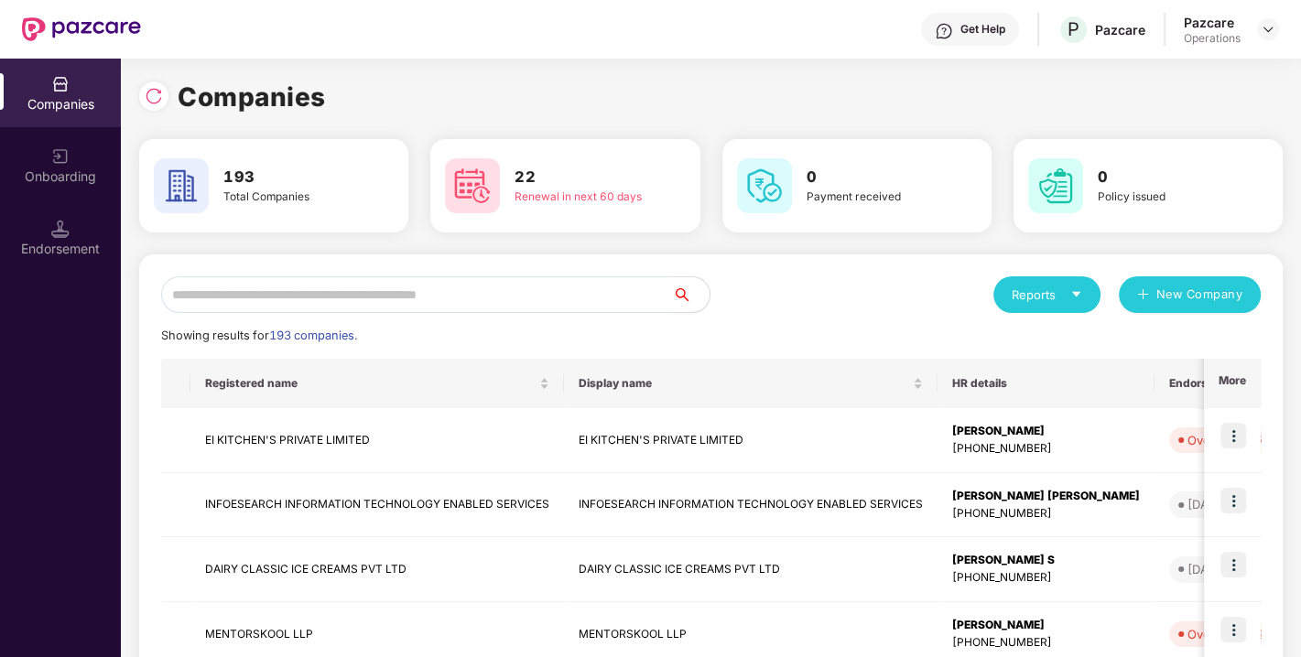
click at [497, 309] on input "text" at bounding box center [417, 294] width 512 height 37
paste input "**********"
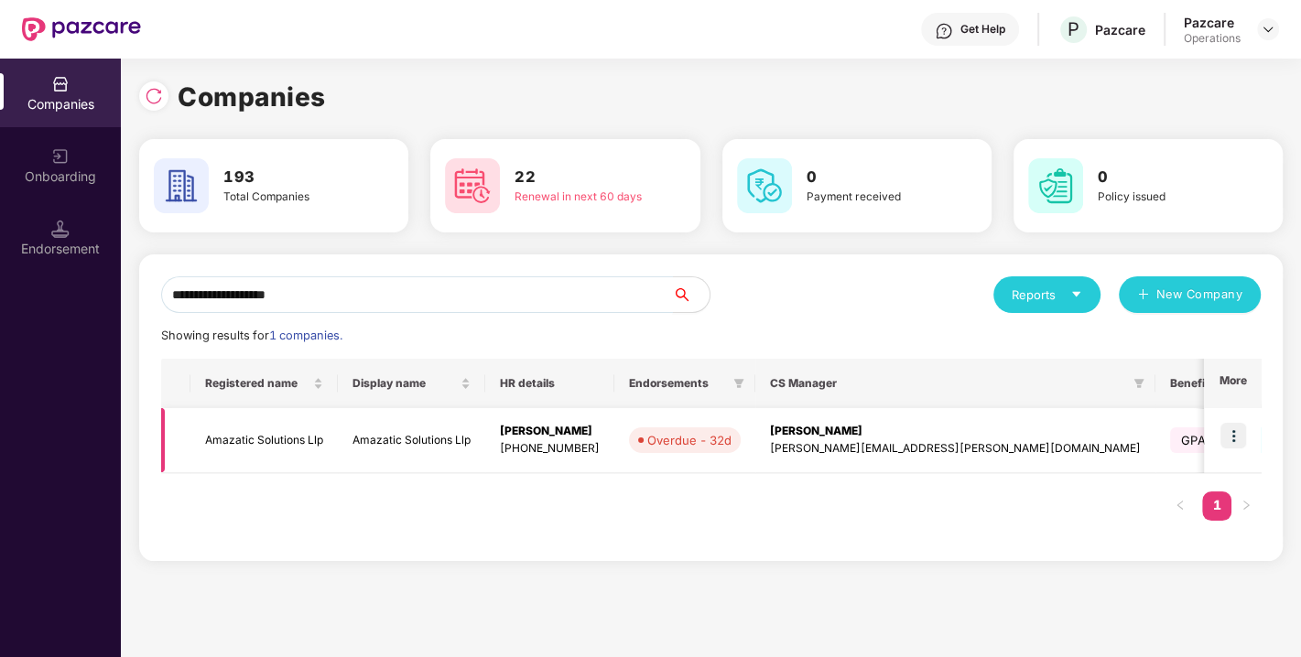
type input "**********"
click at [1234, 428] on img at bounding box center [1233, 436] width 26 height 26
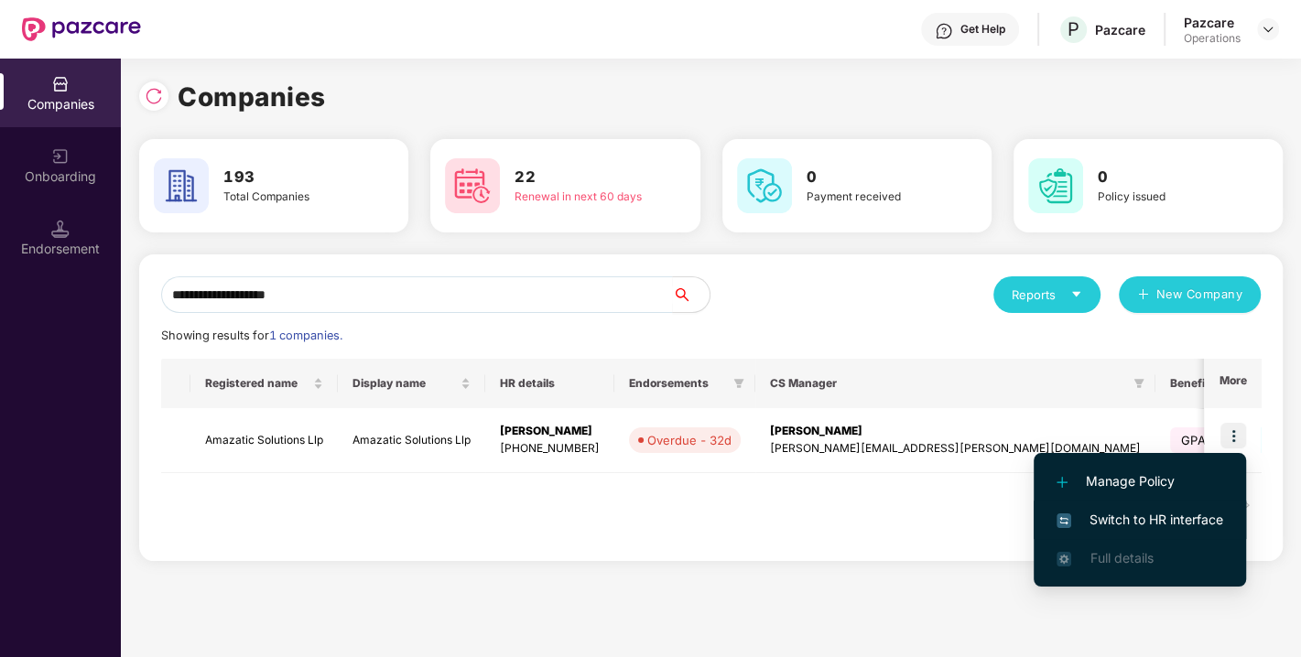
click at [1147, 518] on span "Switch to HR interface" at bounding box center [1139, 520] width 167 height 20
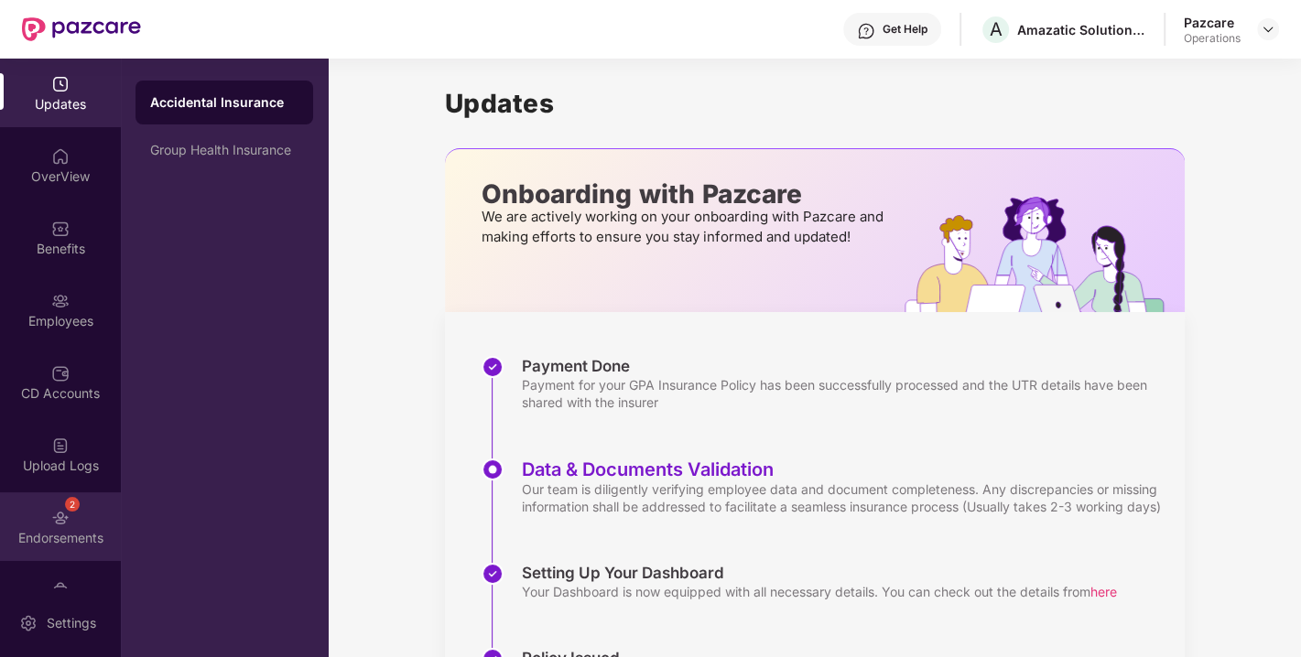
click at [46, 529] on div "Endorsements" at bounding box center [60, 538] width 121 height 18
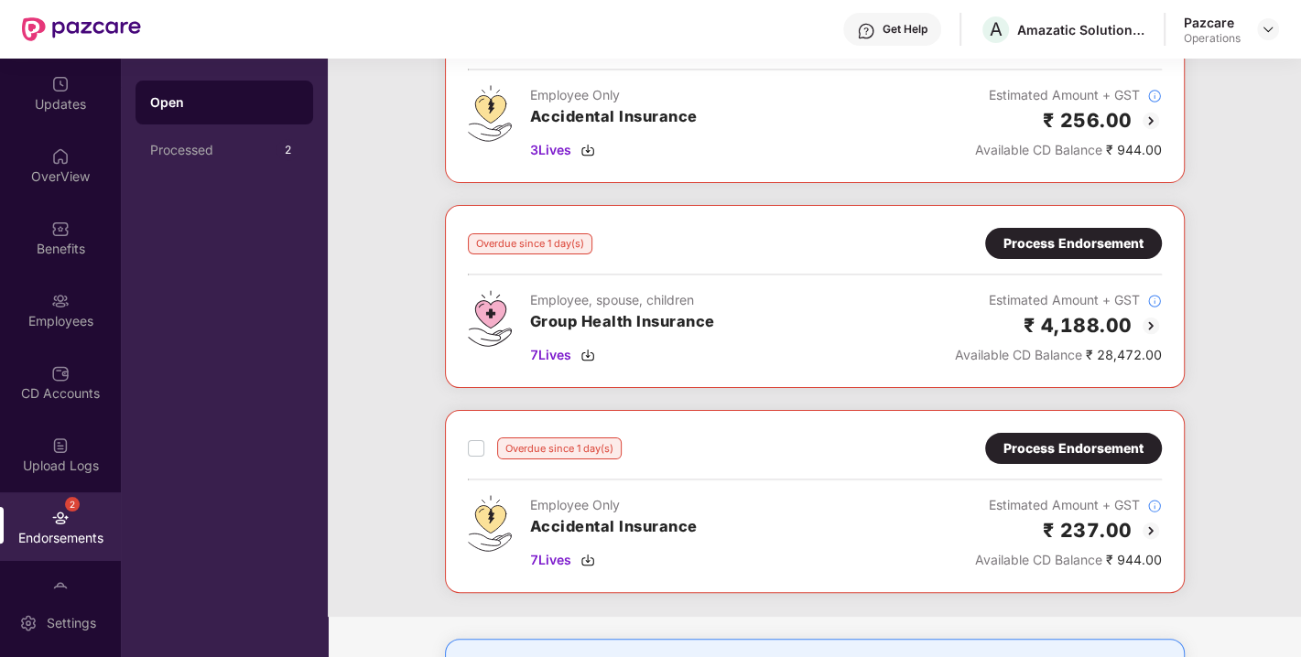
scroll to position [154, 0]
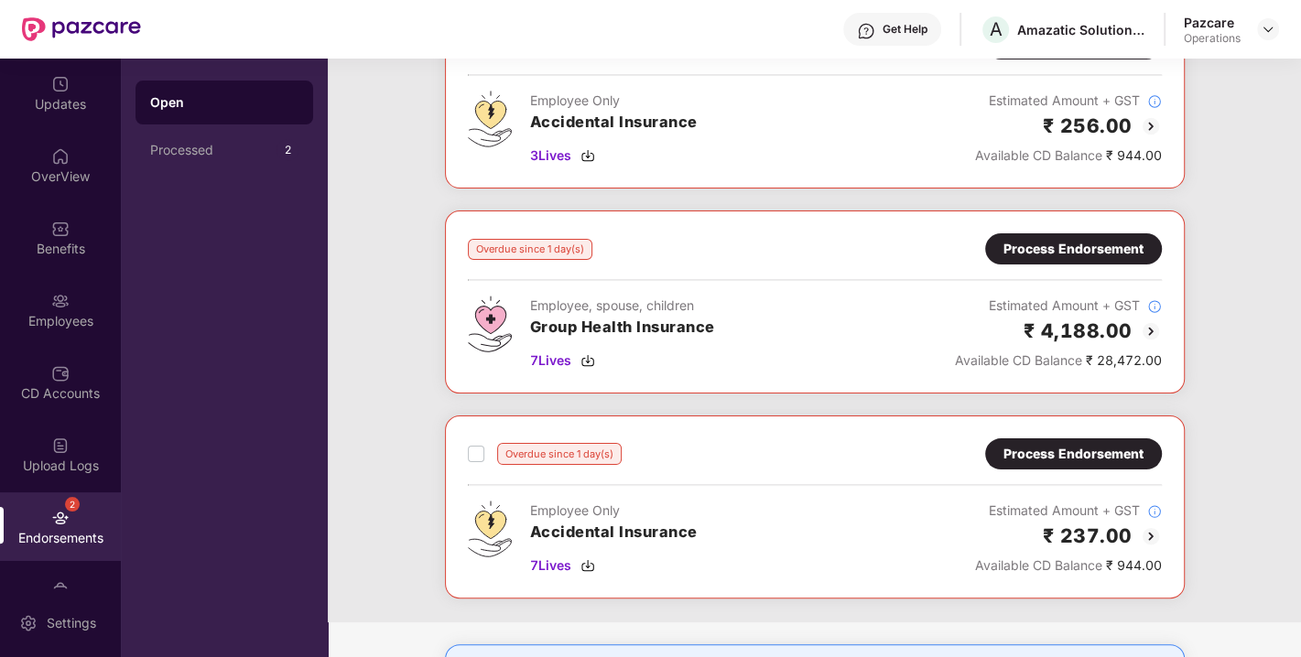
click at [1078, 248] on div "Process Endorsement" at bounding box center [1073, 249] width 140 height 20
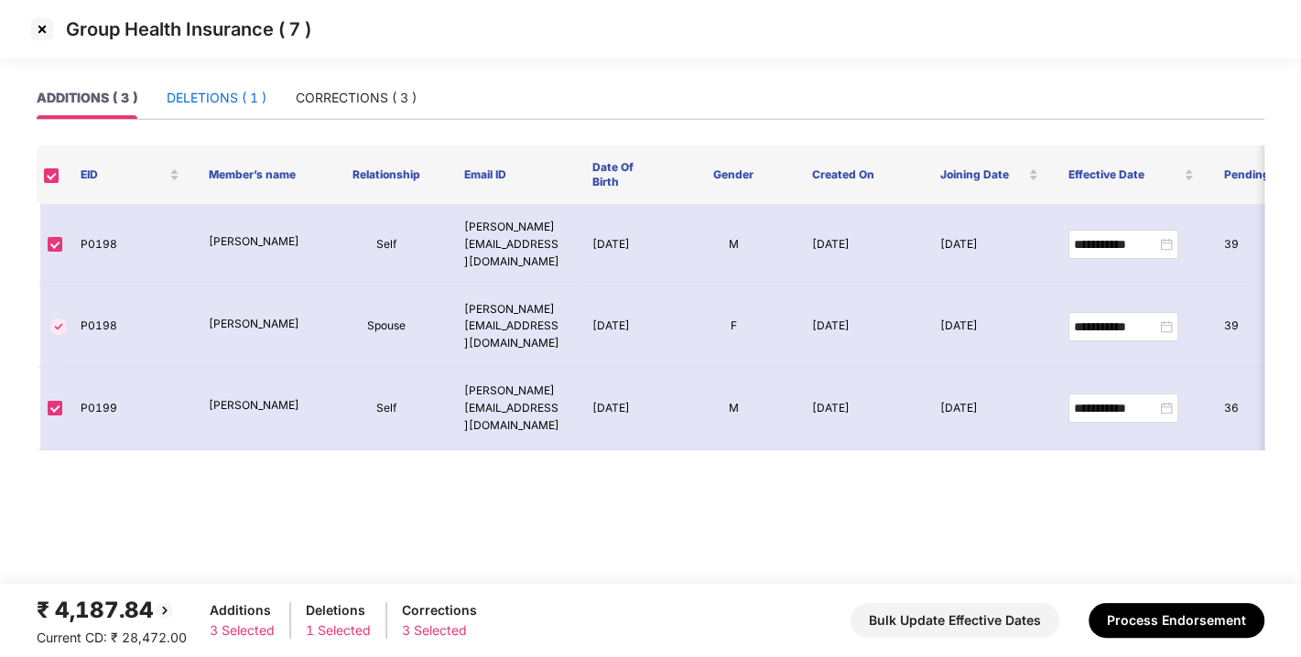
click at [235, 106] on div "DELETIONS ( 1 )" at bounding box center [217, 98] width 100 height 20
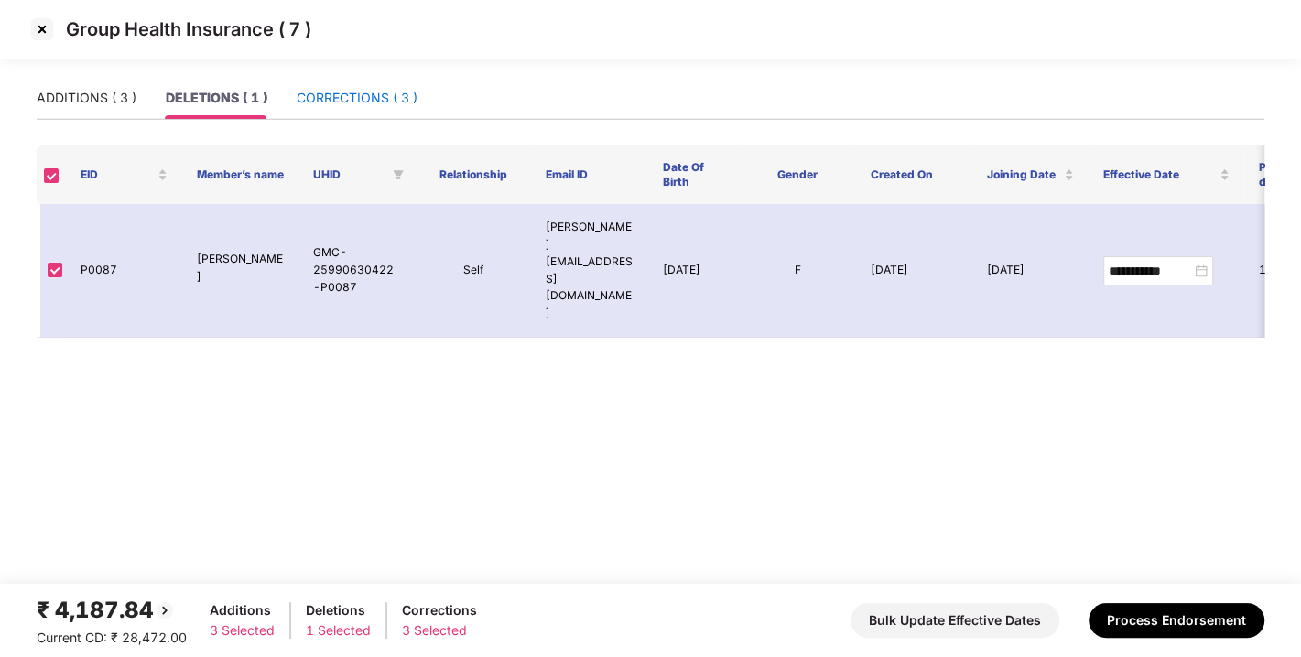
click at [355, 92] on div "CORRECTIONS ( 3 )" at bounding box center [357, 98] width 121 height 20
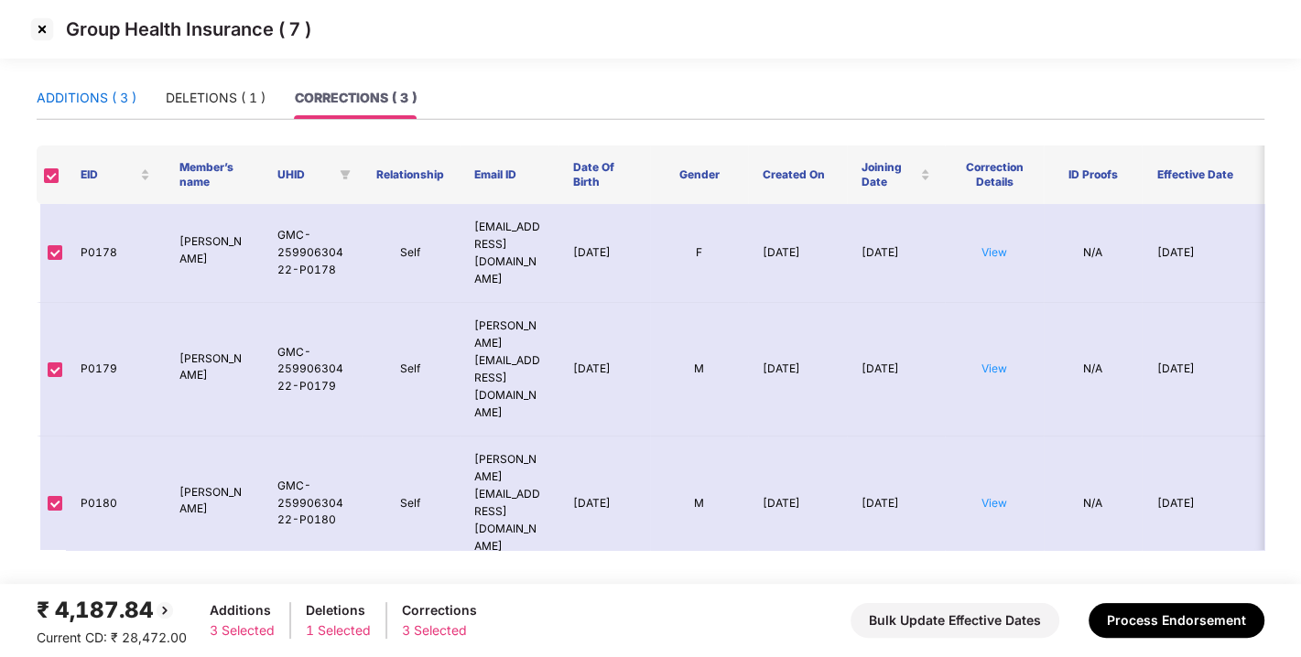
click at [93, 96] on div "ADDITIONS ( 3 )" at bounding box center [87, 98] width 100 height 20
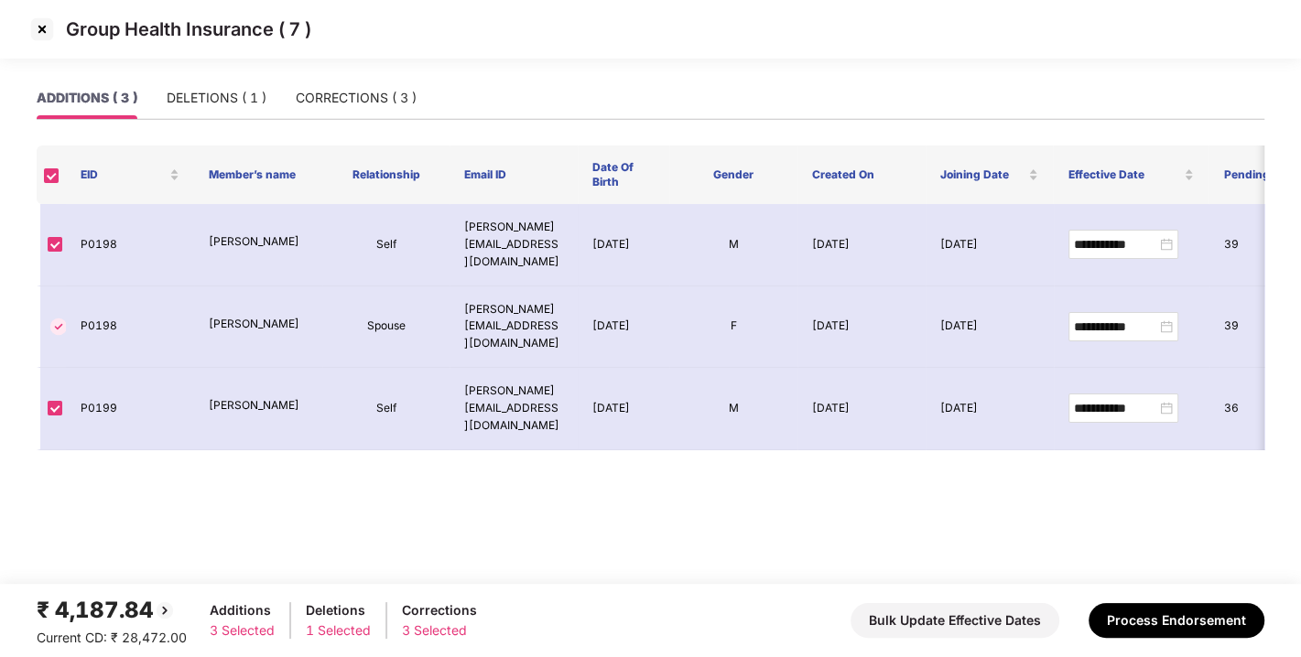
click at [38, 34] on img at bounding box center [41, 29] width 29 height 29
